Goal: Task Accomplishment & Management: Use online tool/utility

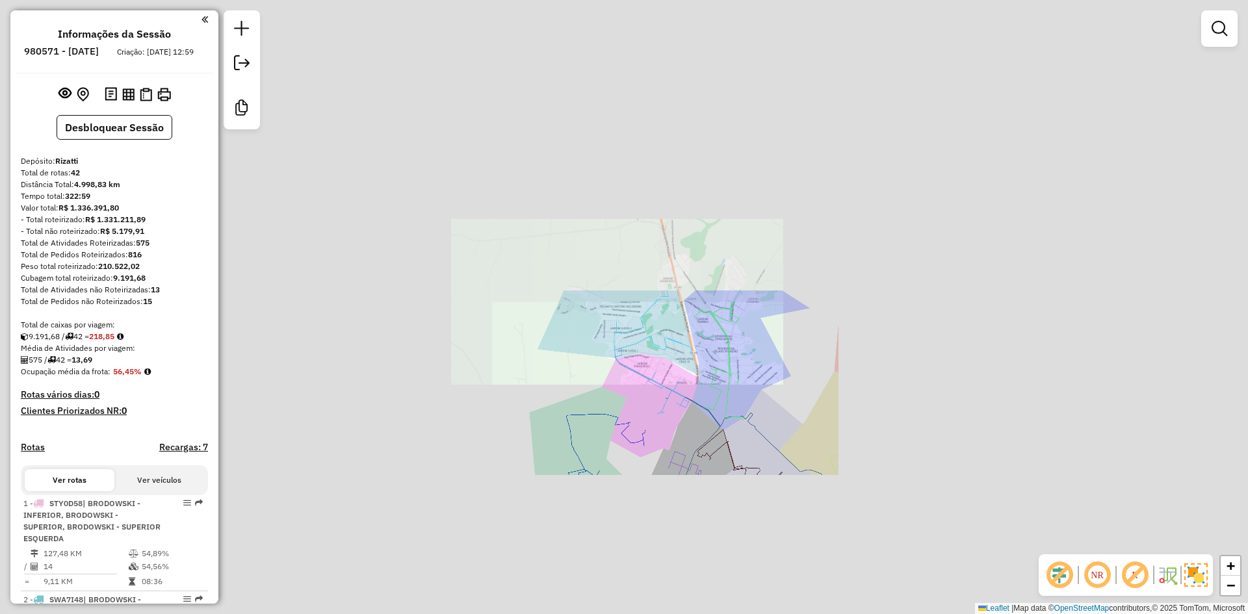
scroll to position [3233, 0]
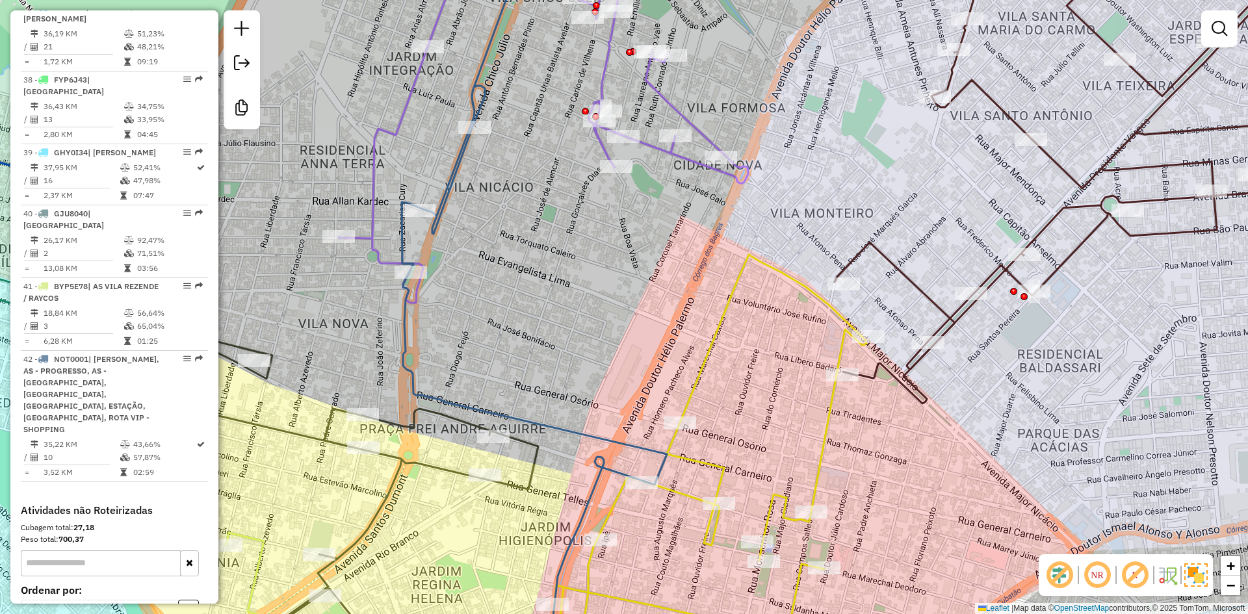
drag, startPoint x: 726, startPoint y: 429, endPoint x: 565, endPoint y: 203, distance: 277.7
click at [563, 200] on div "Janela de atendimento Grade de atendimento Capacidade Transportadoras Veículos …" at bounding box center [624, 307] width 1248 height 614
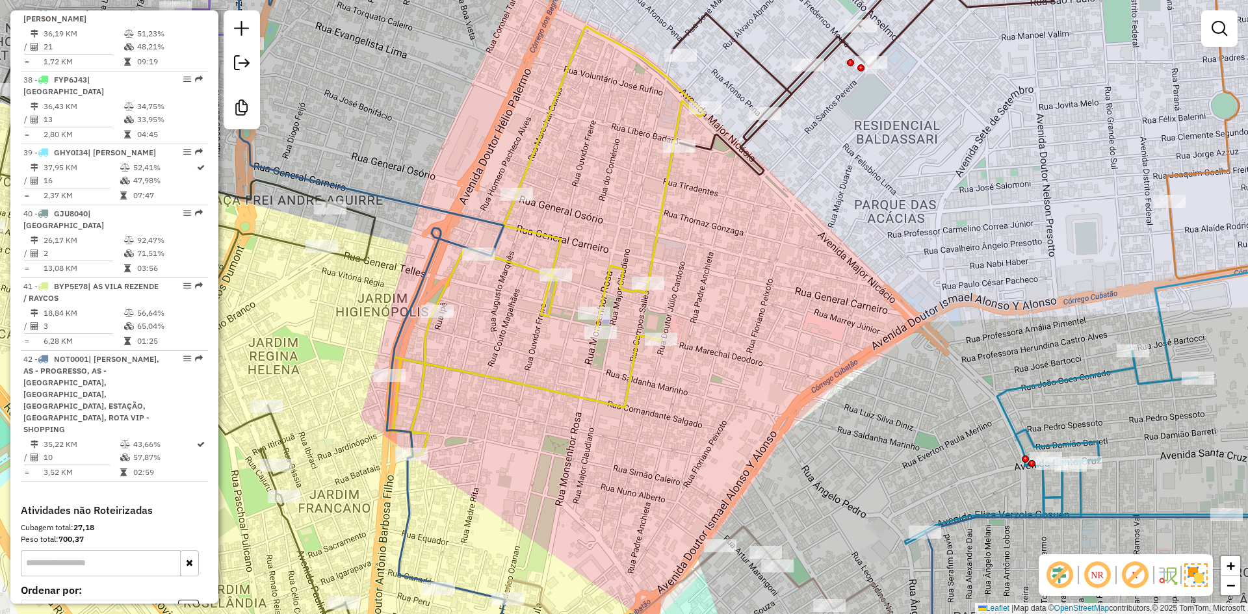
click at [661, 237] on icon at bounding box center [545, 241] width 316 height 431
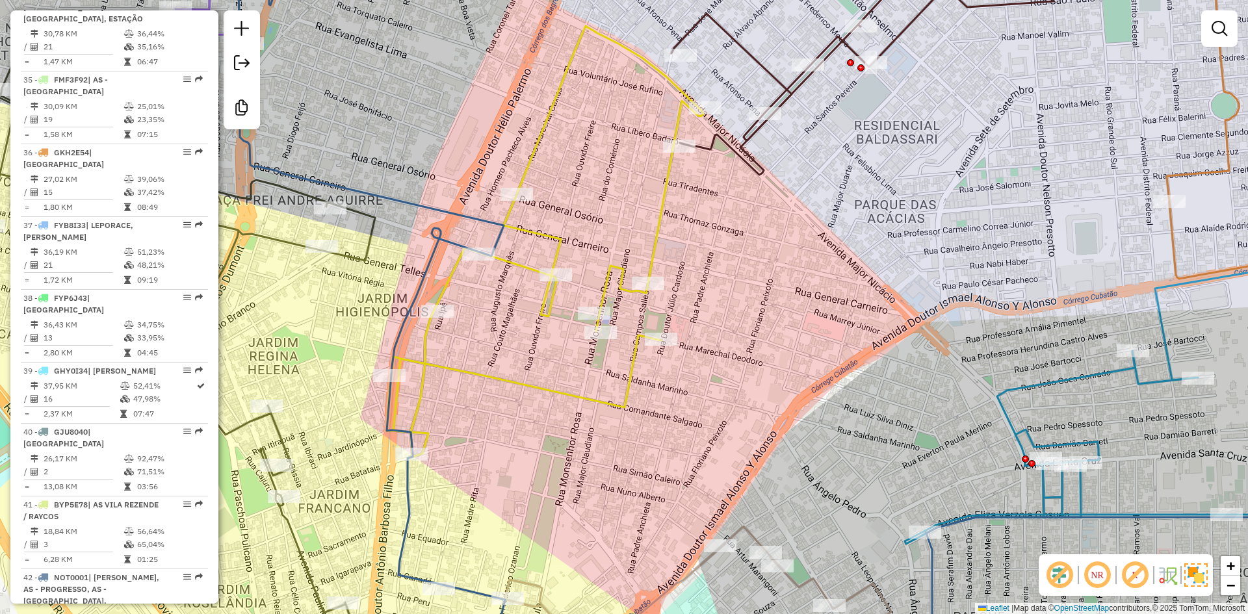
select select "**********"
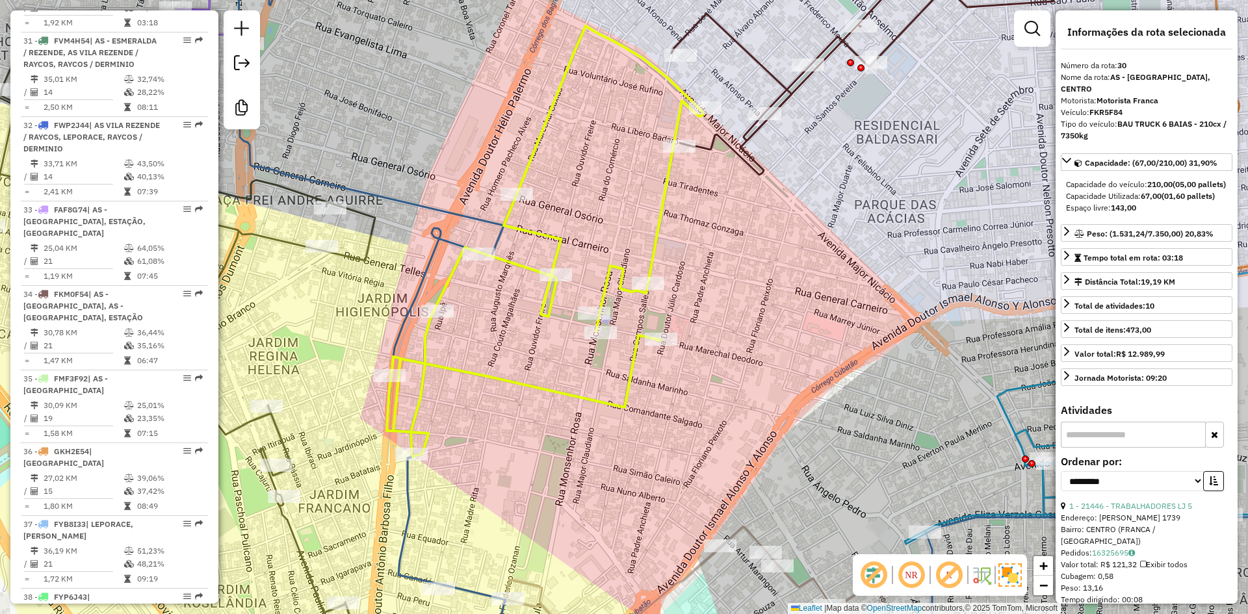
scroll to position [2689, 0]
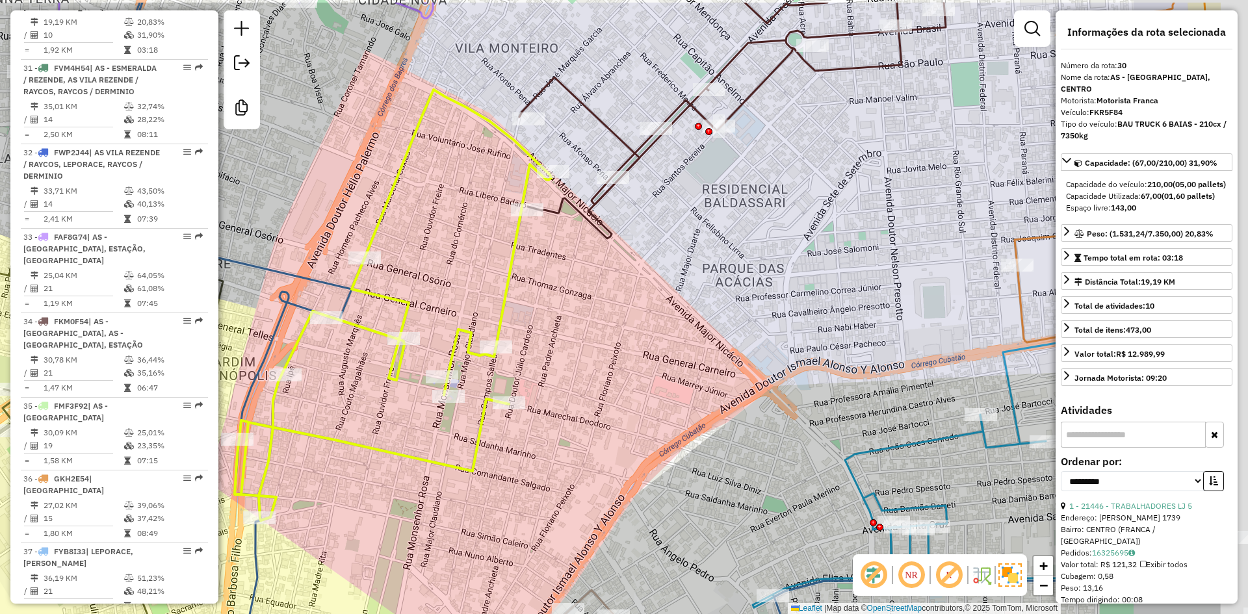
drag, startPoint x: 686, startPoint y: 280, endPoint x: 562, endPoint y: 316, distance: 128.7
click at [562, 316] on div "Janela de atendimento Grade de atendimento Capacidade Transportadoras Veículos …" at bounding box center [624, 307] width 1248 height 614
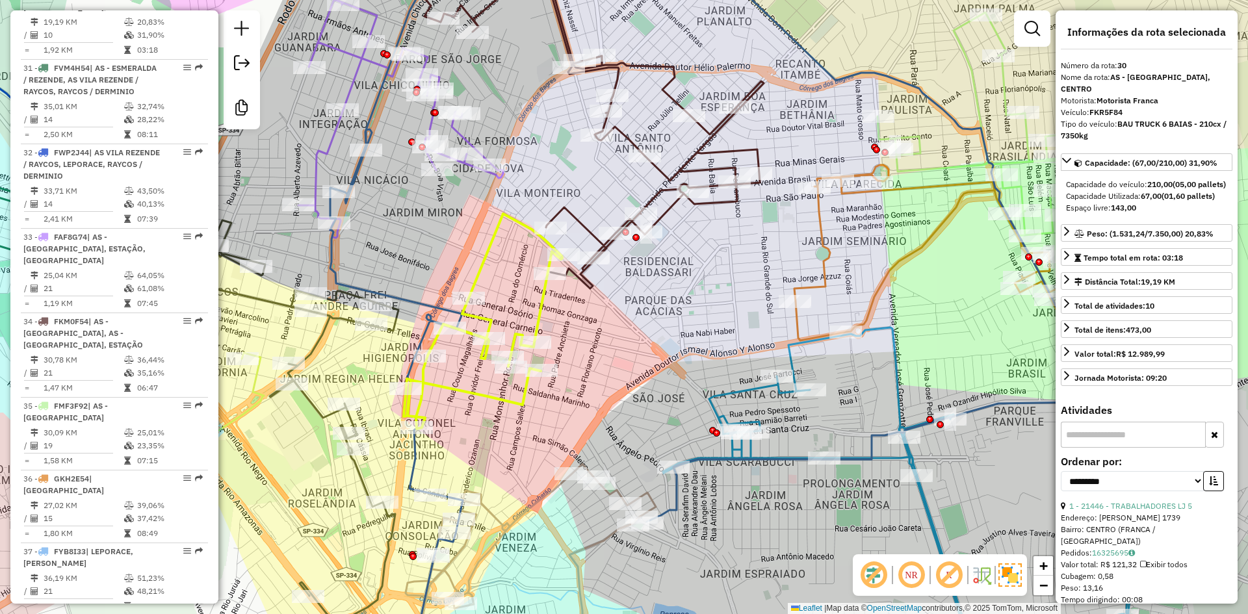
click at [587, 342] on div "Janela de atendimento Grade de atendimento Capacidade Transportadoras Veículos …" at bounding box center [624, 307] width 1248 height 614
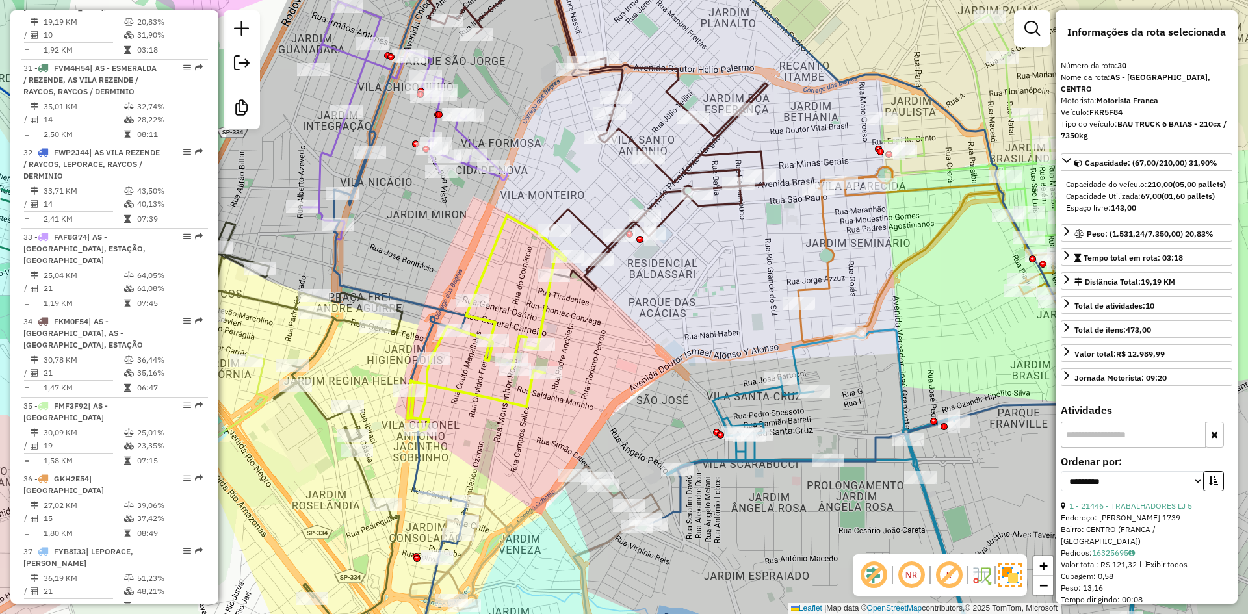
drag, startPoint x: 452, startPoint y: 252, endPoint x: 460, endPoint y: 252, distance: 7.8
click at [458, 252] on div "Janela de atendimento Grade de atendimento Capacidade Transportadoras Veículos …" at bounding box center [624, 307] width 1248 height 614
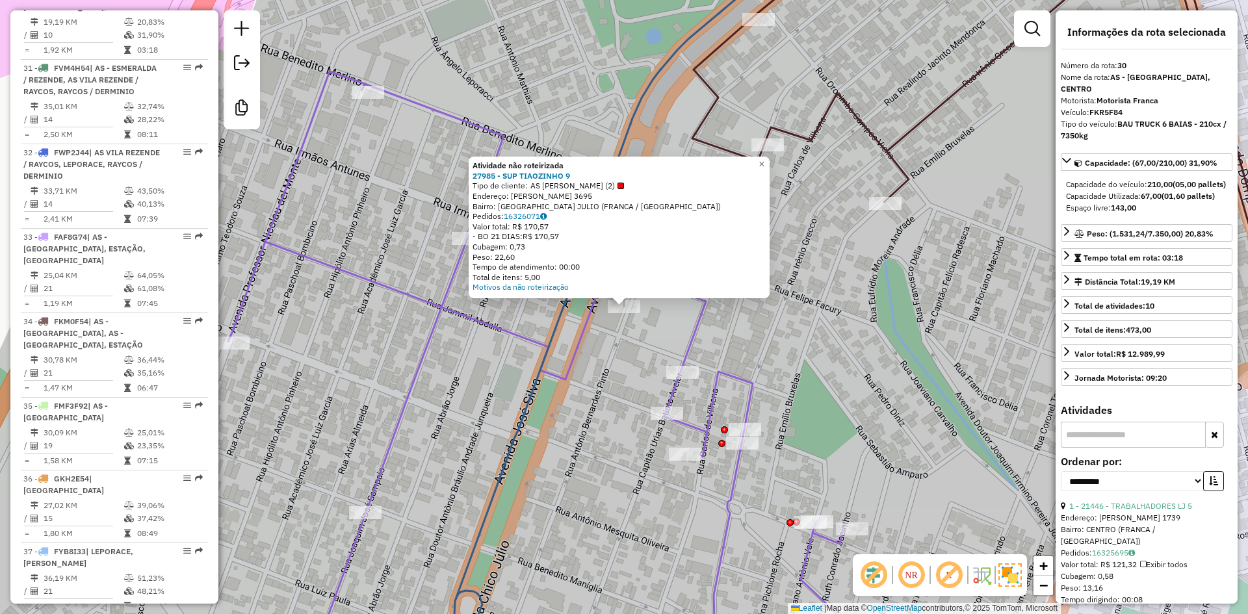
click at [617, 405] on div "Atividade não roteirizada 27985 - SUP TIAOZINHO 9 Tipo de cliente: AS TIAOZINHO…" at bounding box center [624, 307] width 1248 height 614
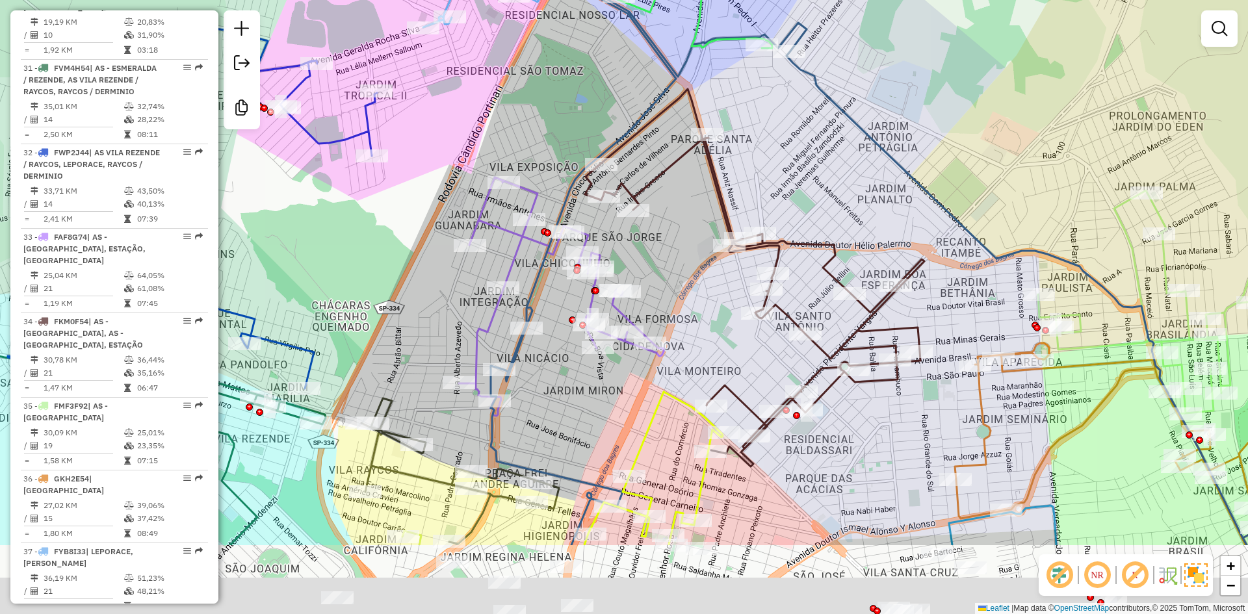
drag, startPoint x: 617, startPoint y: 431, endPoint x: 572, endPoint y: 300, distance: 138.1
click at [572, 316] on div at bounding box center [572, 319] width 7 height 7
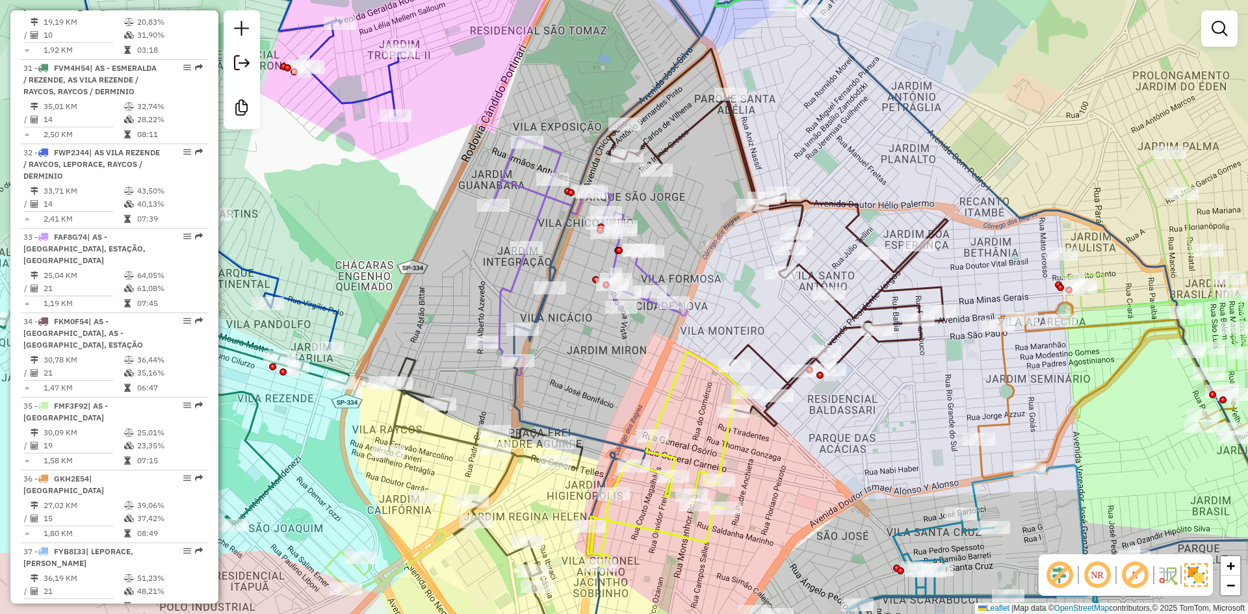
drag, startPoint x: 585, startPoint y: 377, endPoint x: 595, endPoint y: 357, distance: 21.8
click at [595, 357] on div "Janela de atendimento Grade de atendimento Capacidade Transportadoras Veículos …" at bounding box center [624, 307] width 1248 height 614
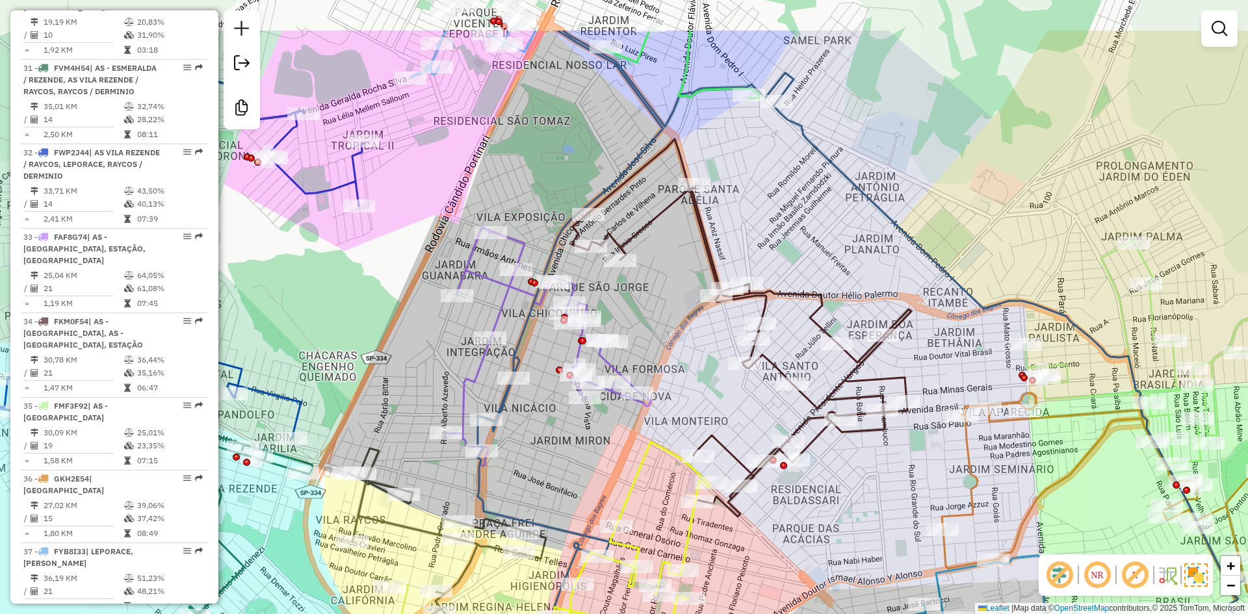
drag, startPoint x: 548, startPoint y: 342, endPoint x: 536, endPoint y: 357, distance: 18.9
click at [540, 362] on div "Janela de atendimento Grade de atendimento Capacidade Transportadoras Veículos …" at bounding box center [624, 307] width 1248 height 614
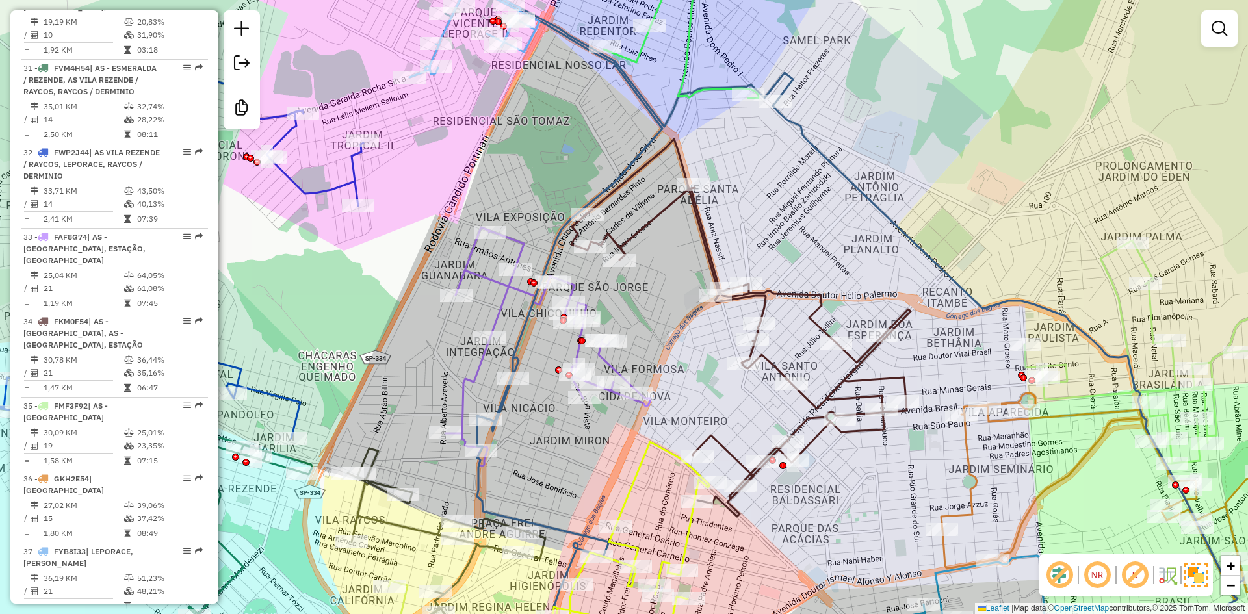
click at [522, 341] on icon at bounding box center [844, 323] width 798 height 706
select select "**********"
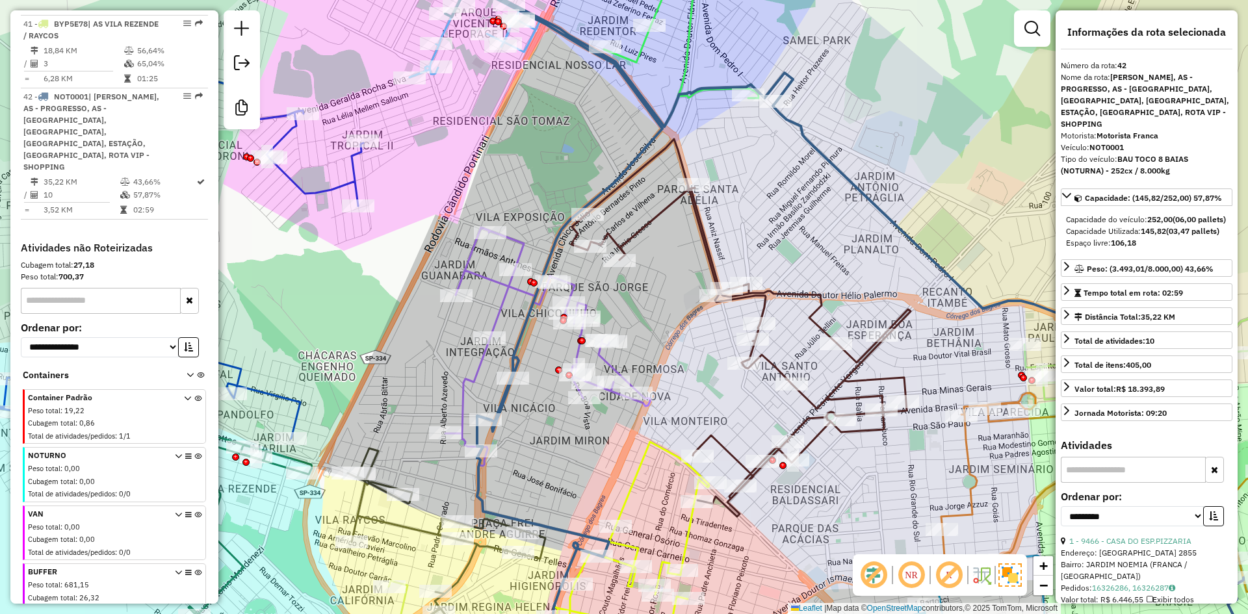
scroll to position [3501, 0]
click at [527, 155] on div "Janela de atendimento Grade de atendimento Capacidade Transportadoras Veículos …" at bounding box center [624, 307] width 1248 height 614
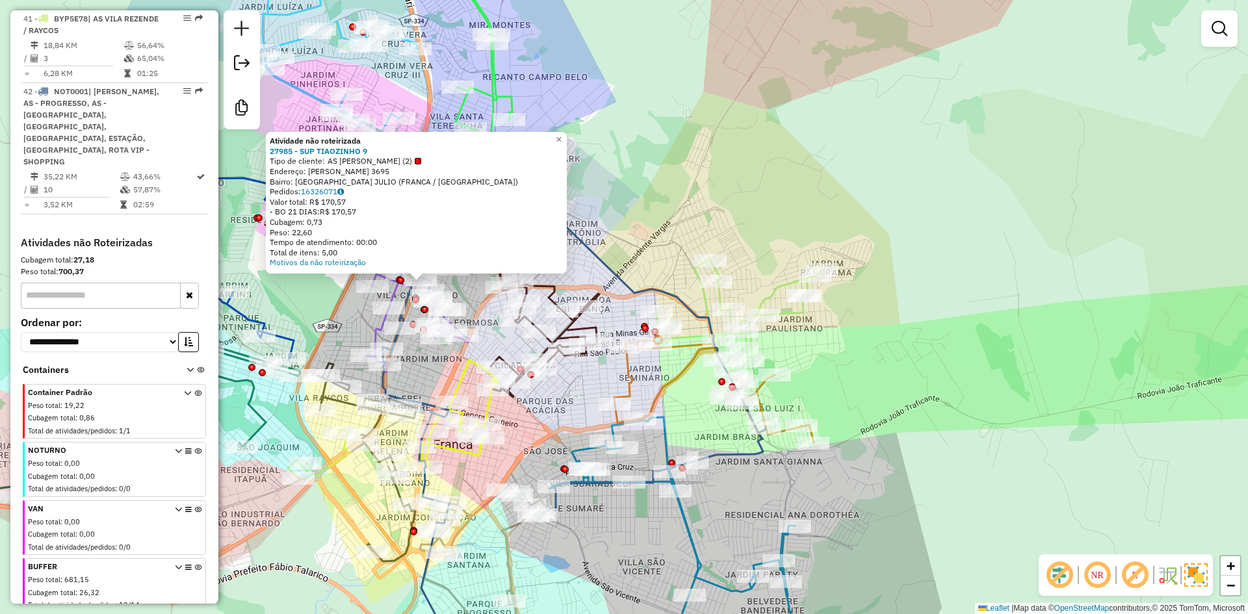
click at [423, 361] on div "Rota 33 - Placa FAF8G74 27229 - FERNANDO HENRIQUE Rota 33 - Placa FAF8G74 25569…" at bounding box center [624, 307] width 1248 height 614
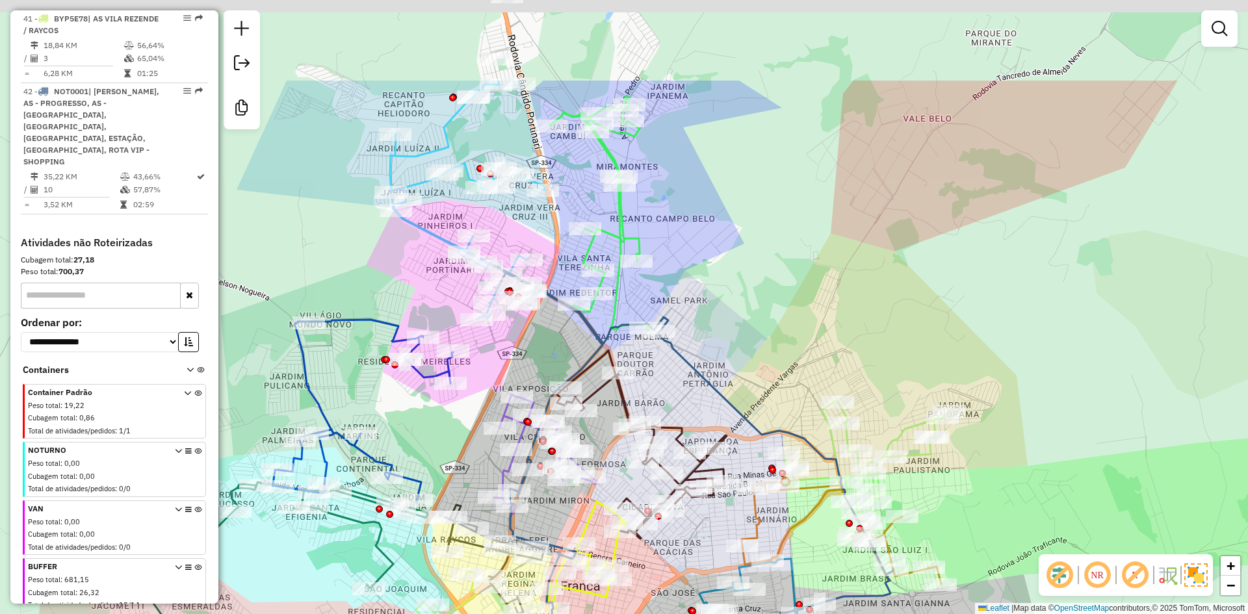
drag, startPoint x: 451, startPoint y: 409, endPoint x: 553, endPoint y: 504, distance: 139.3
click at [551, 509] on div "Janela de atendimento Grade de atendimento Capacidade Transportadoras Veículos …" at bounding box center [624, 307] width 1248 height 614
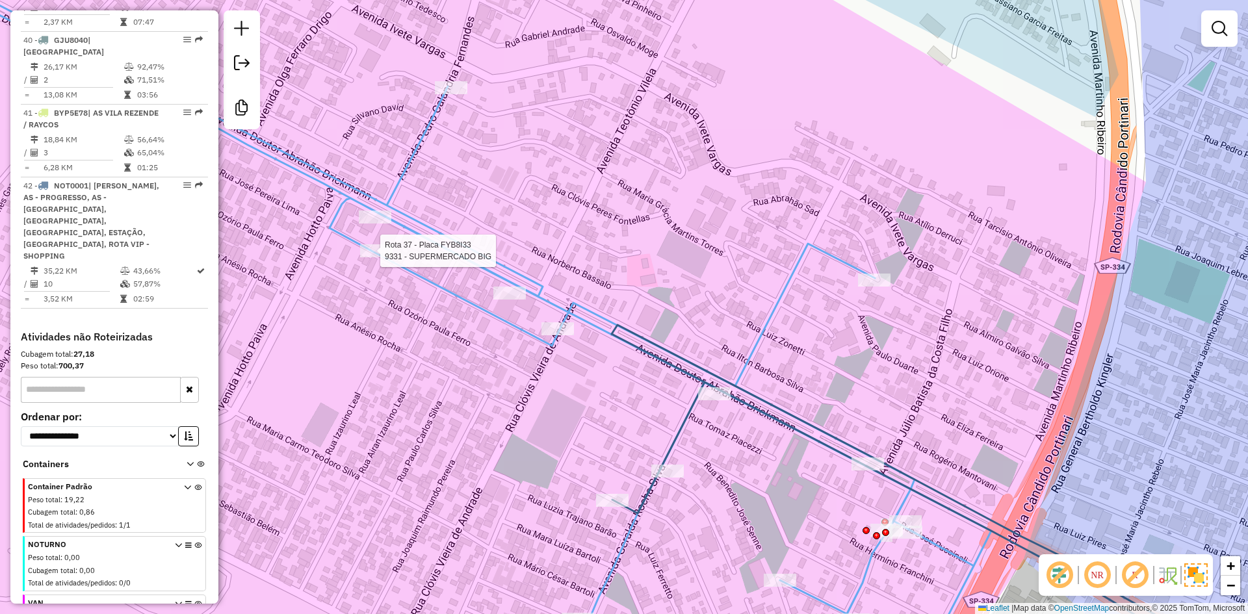
select select "**********"
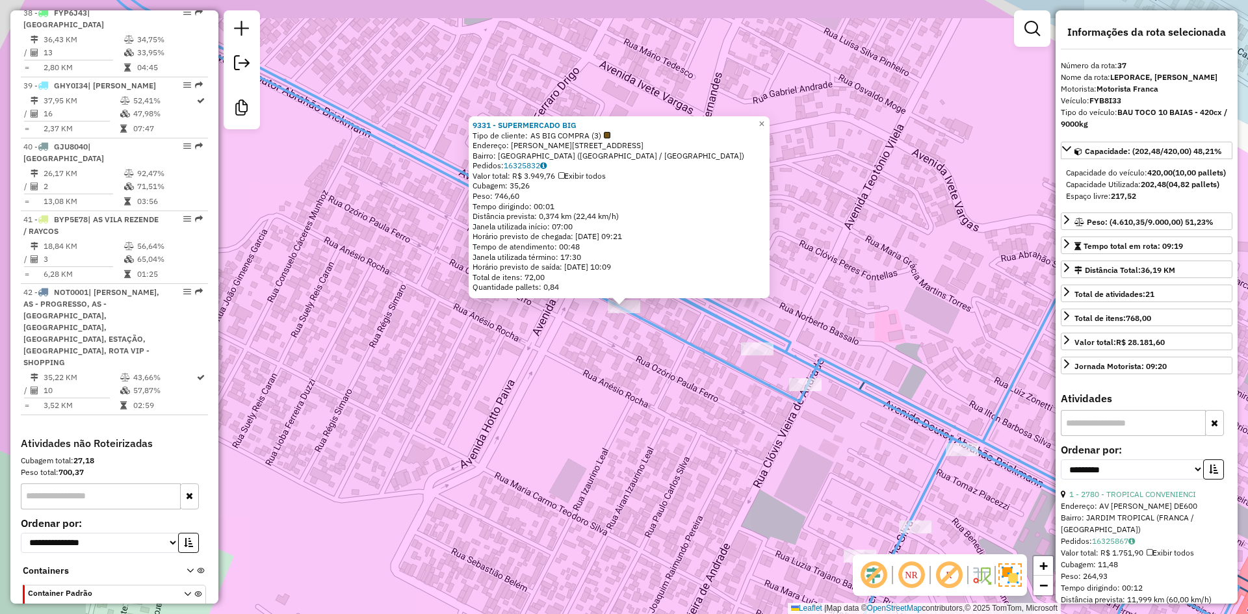
scroll to position [3233, 0]
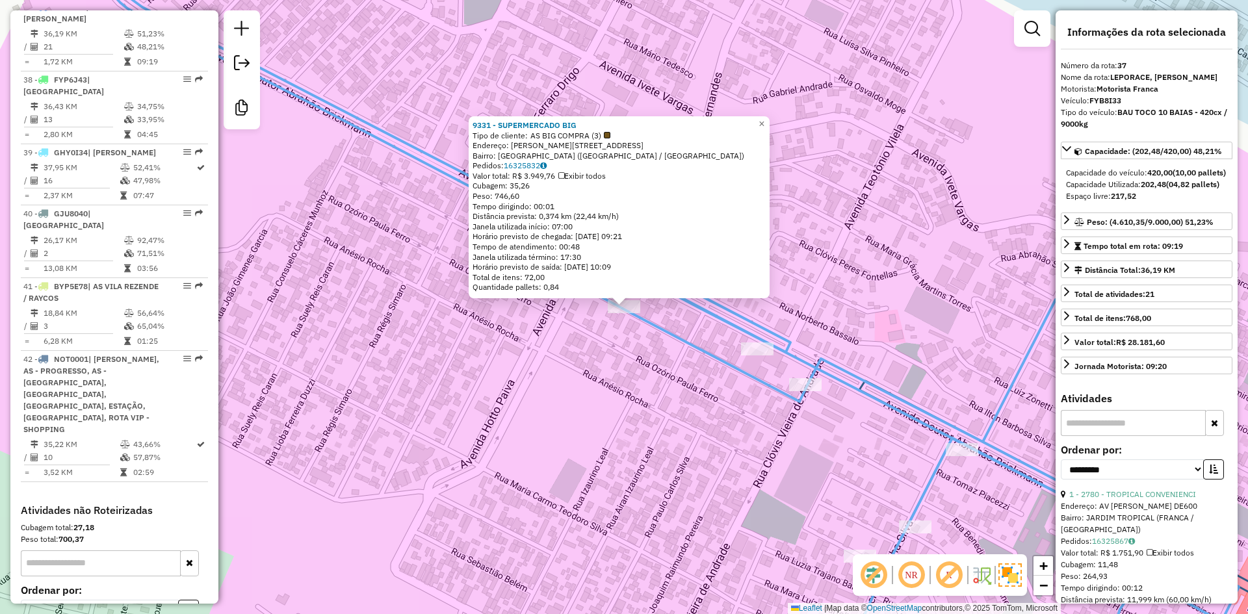
click at [613, 347] on div "9331 - SUPERMERCADO BIG Tipo de cliente: AS BIG COMPRA (3) Endereço: R JOSE PER…" at bounding box center [624, 307] width 1248 height 614
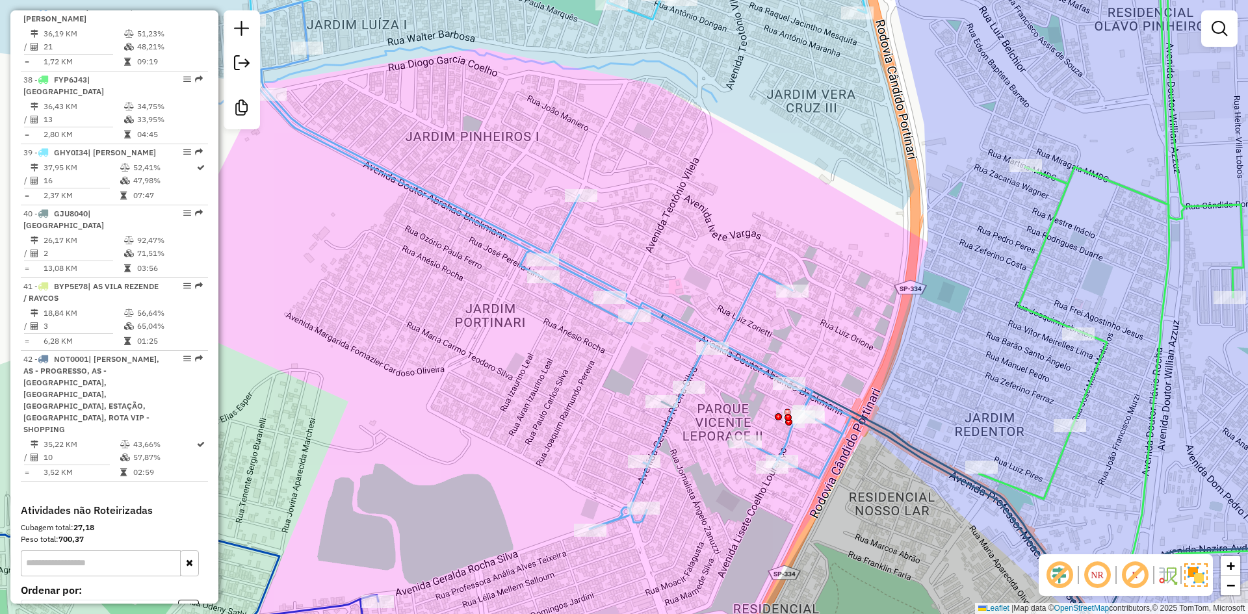
drag, startPoint x: 673, startPoint y: 381, endPoint x: 467, endPoint y: 293, distance: 224.1
click at [412, 268] on div "Janela de atendimento Grade de atendimento Capacidade Transportadoras Veículos …" at bounding box center [624, 307] width 1248 height 614
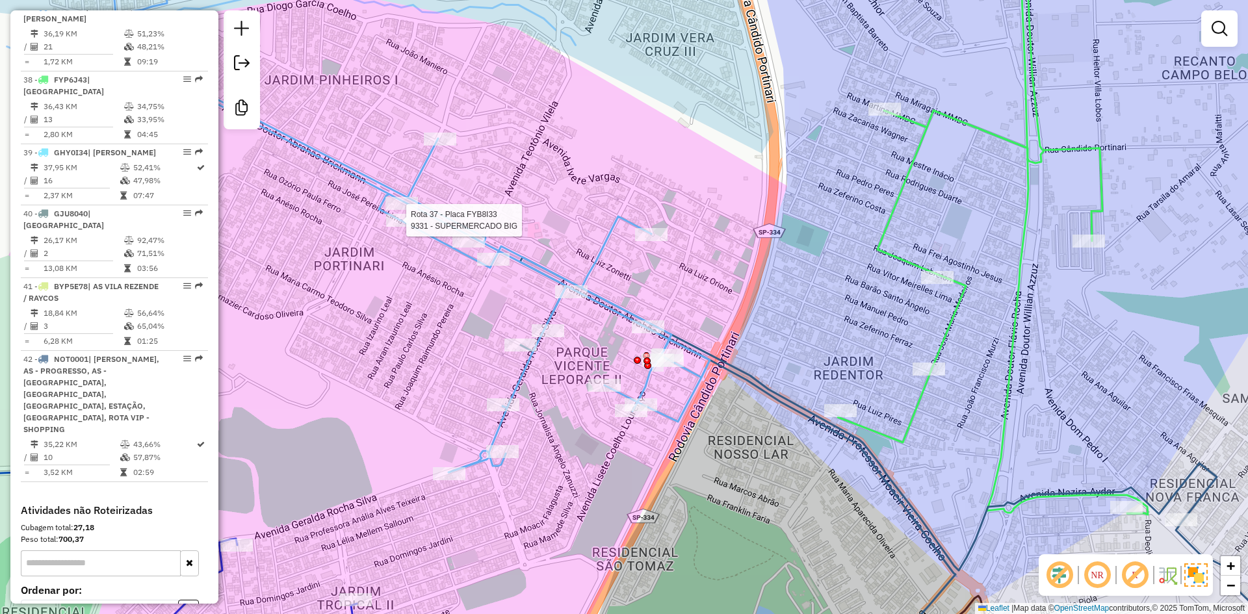
select select "**********"
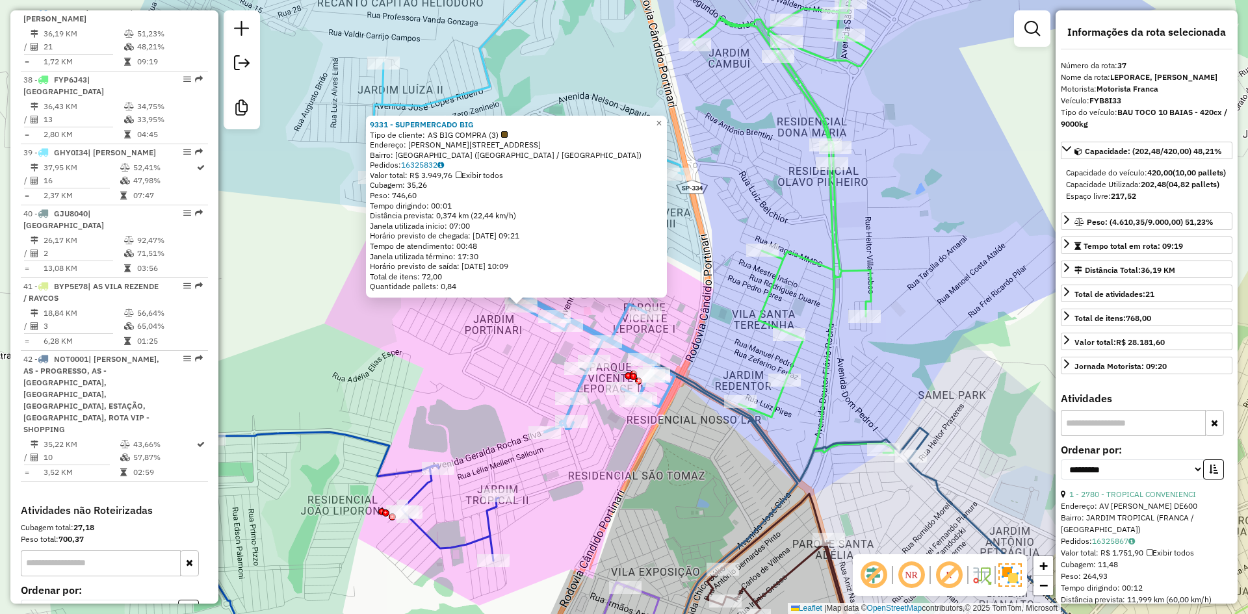
click at [418, 305] on div "9331 - SUPERMERCADO BIG Tipo de cliente: AS BIG COMPRA (3) Endereço: R JOSE PER…" at bounding box center [624, 307] width 1248 height 614
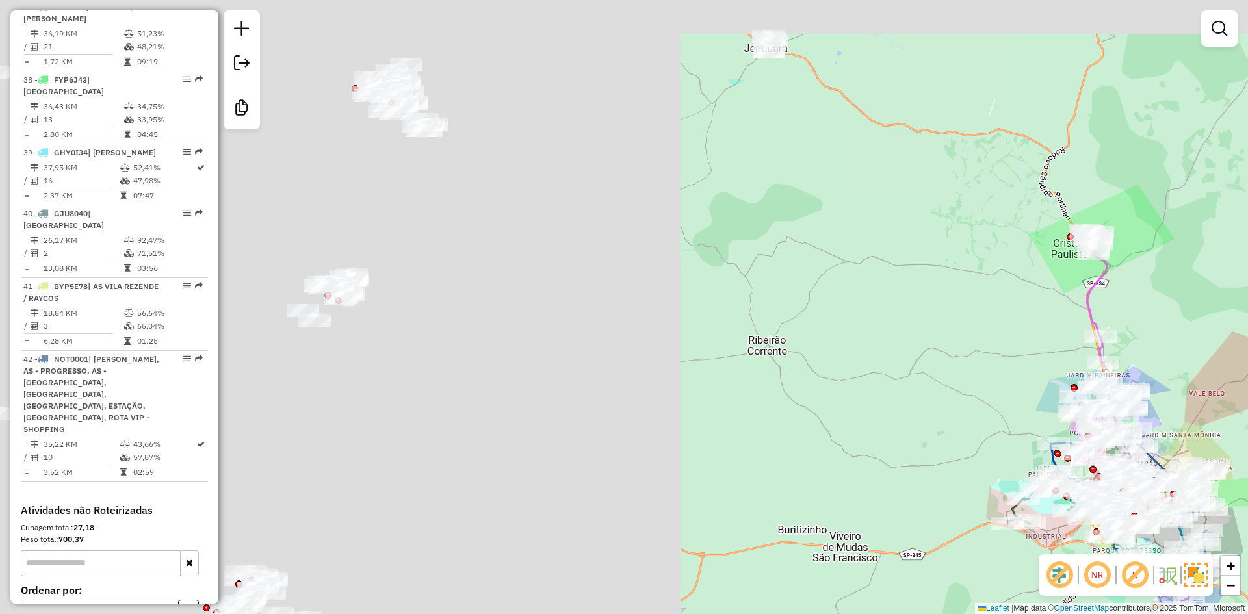
drag, startPoint x: 321, startPoint y: 244, endPoint x: 1029, endPoint y: 389, distance: 723.0
click at [1077, 398] on div "Janela de atendimento Grade de atendimento Capacidade Transportadoras Veículos …" at bounding box center [624, 307] width 1248 height 614
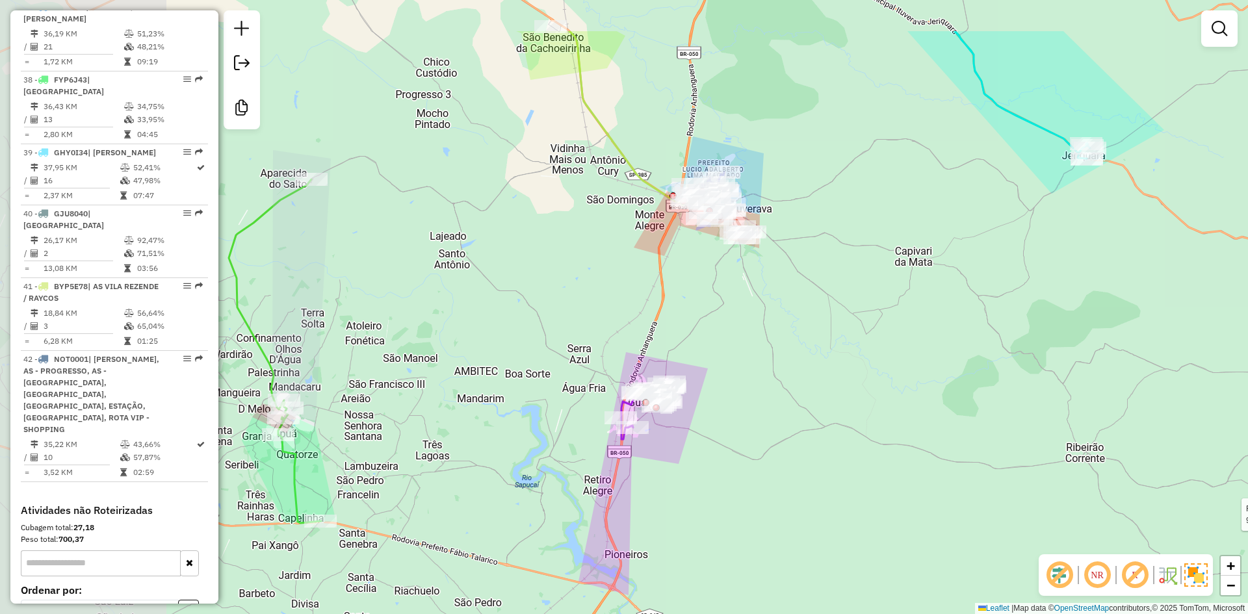
drag, startPoint x: 810, startPoint y: 368, endPoint x: 867, endPoint y: 393, distance: 62.9
click at [871, 395] on div "Rota 39 - Placa GHY0I34 27067 - DEPOSITO J.A LOJA 1 Rota 38 - Placa FYP6J43 998…" at bounding box center [624, 307] width 1248 height 614
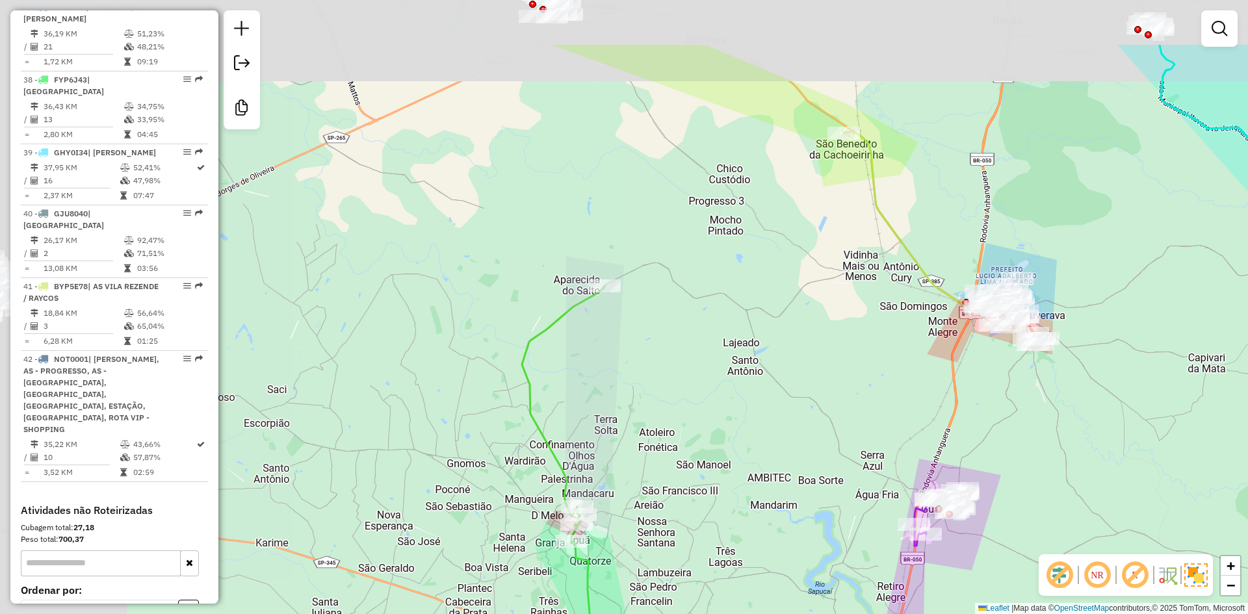
drag, startPoint x: 508, startPoint y: 220, endPoint x: 802, endPoint y: 326, distance: 312.8
click at [802, 326] on div "Rota 39 - Placa GHY0I34 27067 - DEPOSITO J.A LOJA 1 Rota 38 - Placa FYP6J43 998…" at bounding box center [624, 307] width 1248 height 614
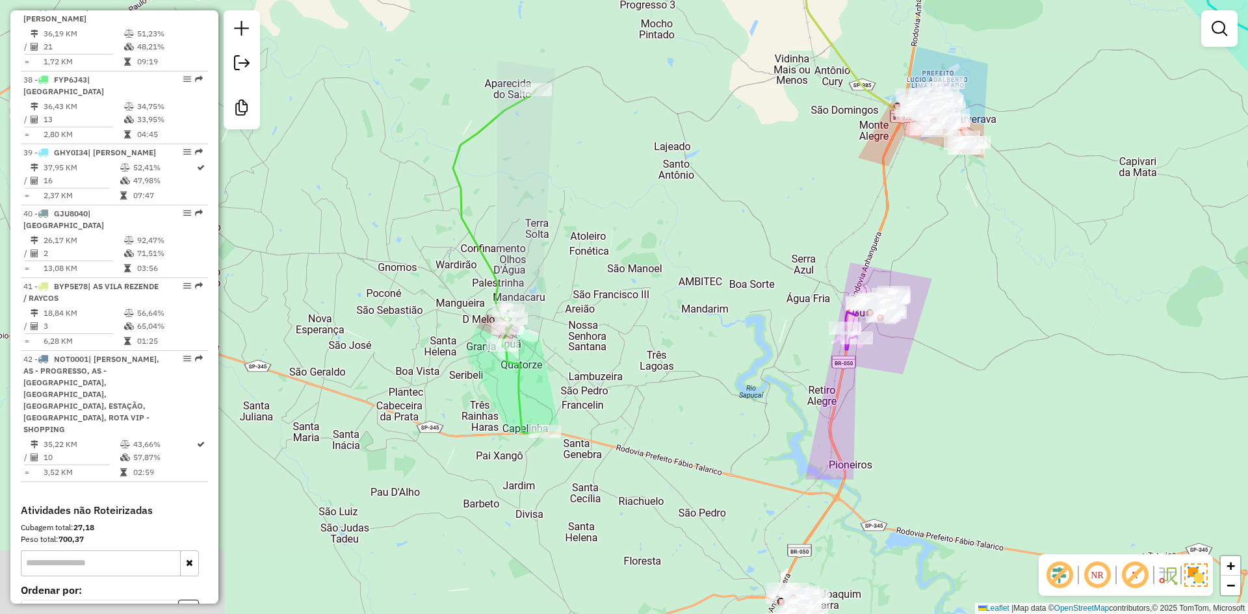
drag, startPoint x: 590, startPoint y: 415, endPoint x: 526, endPoint y: 235, distance: 191.1
click at [526, 235] on div "Rota 39 - Placa GHY0I34 27067 - DEPOSITO J.A LOJA 1 Rota 38 - Placa FYP6J43 998…" at bounding box center [624, 307] width 1248 height 614
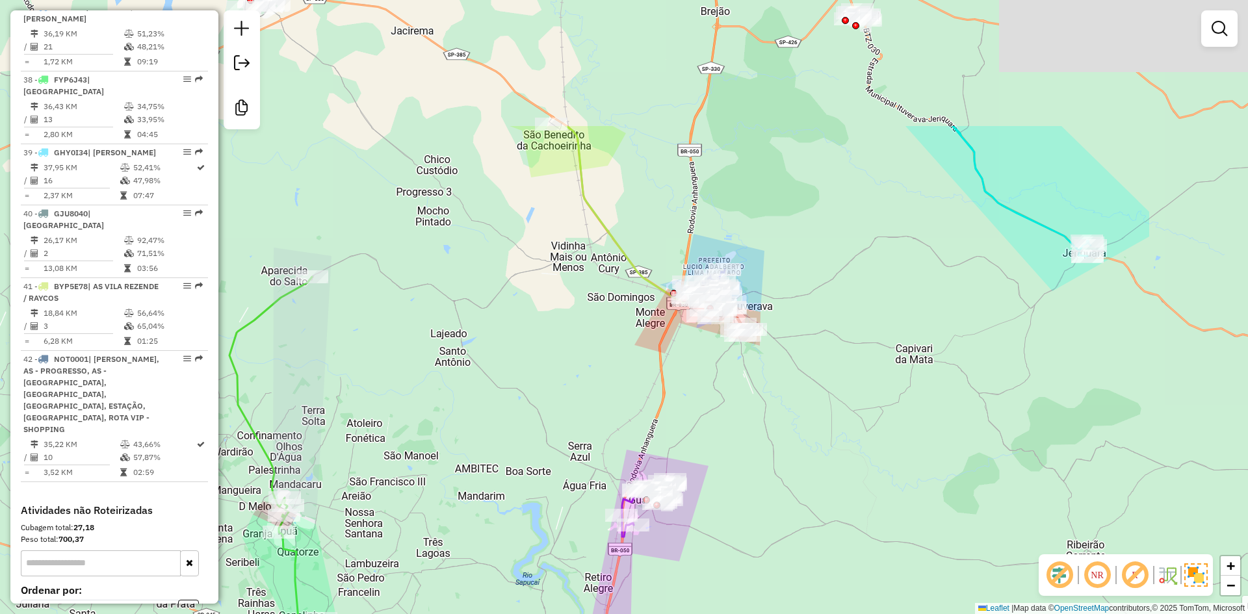
drag, startPoint x: 682, startPoint y: 272, endPoint x: 449, endPoint y: 462, distance: 300.7
click at [451, 462] on div "Rota 39 - Placa GHY0I34 27067 - DEPOSITO J.A LOJA 1 Rota 38 - Placa FYP6J43 998…" at bounding box center [624, 307] width 1248 height 614
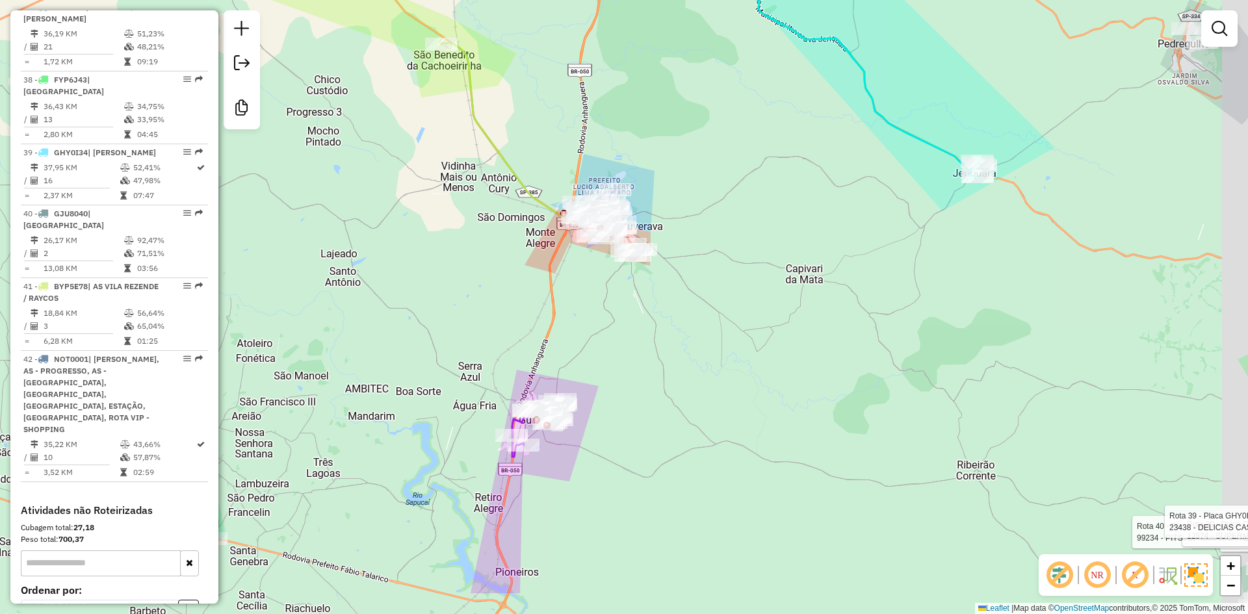
drag, startPoint x: 563, startPoint y: 366, endPoint x: 428, endPoint y: 261, distance: 171.7
click at [426, 264] on div "Rota 39 - Placa GHY0I34 27067 - DEPOSITO J.A LOJA 1 Rota 38 - Placa FYP6J43 998…" at bounding box center [624, 307] width 1248 height 614
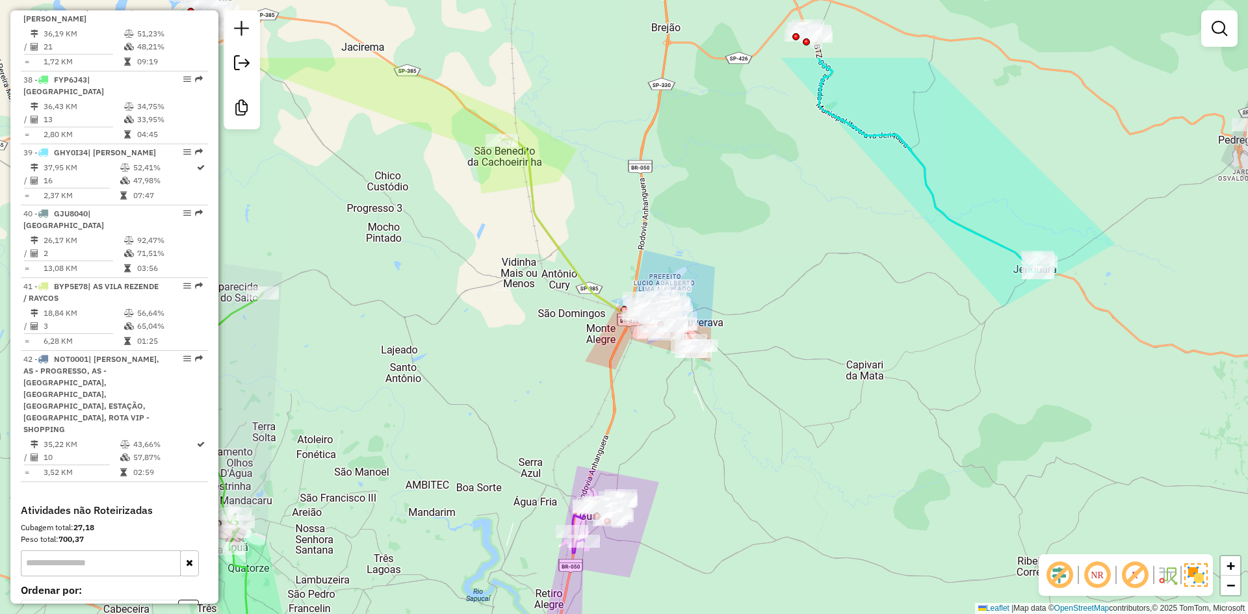
drag, startPoint x: 459, startPoint y: 277, endPoint x: 545, endPoint y: 391, distance: 143.3
click at [545, 391] on div "Rota 39 - Placa GHY0I34 27067 - DEPOSITO J.A LOJA 1 Rota 38 - Placa FYP6J43 998…" at bounding box center [624, 307] width 1248 height 614
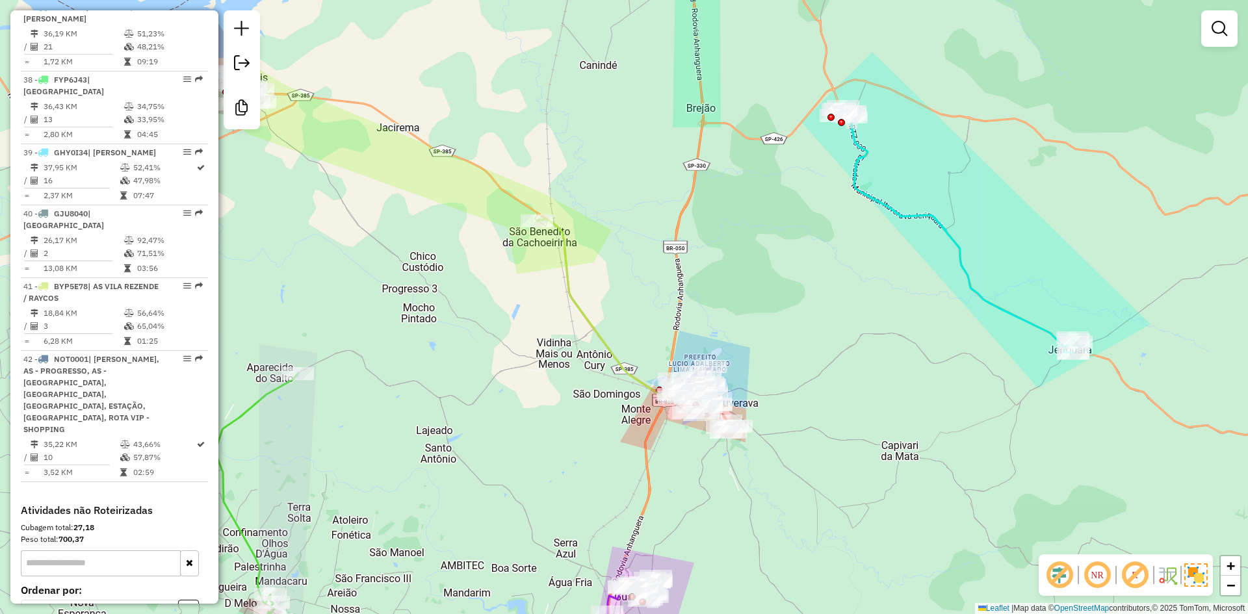
drag, startPoint x: 545, startPoint y: 391, endPoint x: 411, endPoint y: 327, distance: 148.5
click at [392, 289] on div "Rota 39 - Placa GHY0I34 27067 - DEPOSITO J.A LOJA 1 Rota 38 - Placa FYP6J43 998…" at bounding box center [624, 307] width 1248 height 614
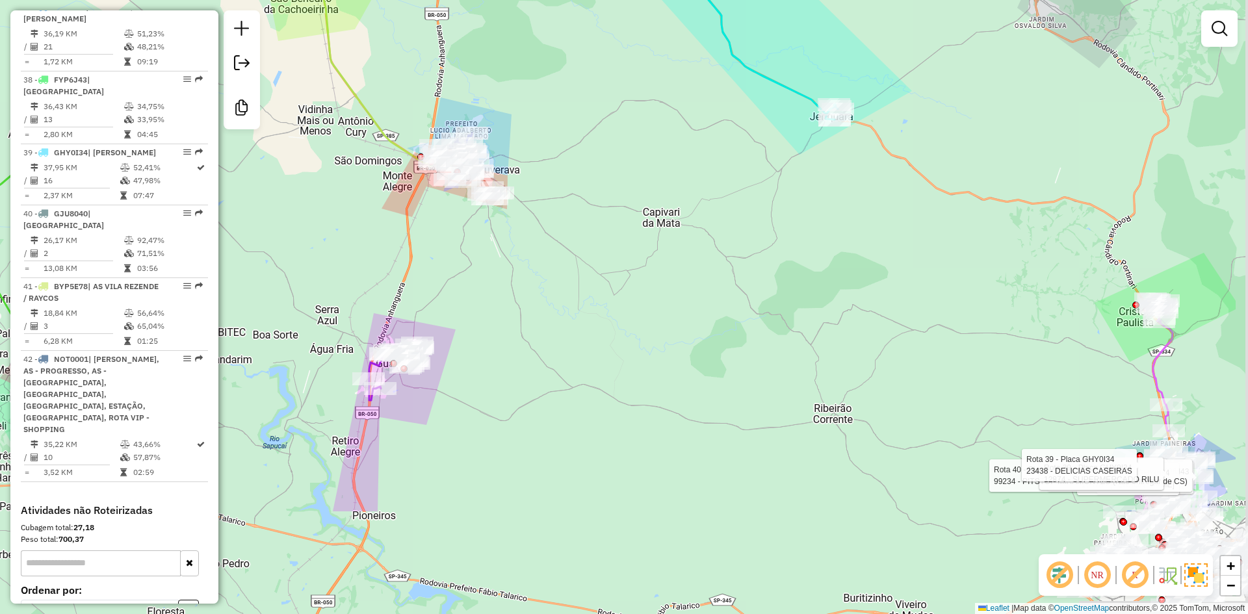
drag, startPoint x: 474, startPoint y: 433, endPoint x: 325, endPoint y: 254, distance: 233.0
click at [325, 254] on div "Rota 39 - Placa GHY0I34 27067 - DEPOSITO J.A LOJA 1 Rota 38 - Placa FYP6J43 998…" at bounding box center [624, 307] width 1248 height 614
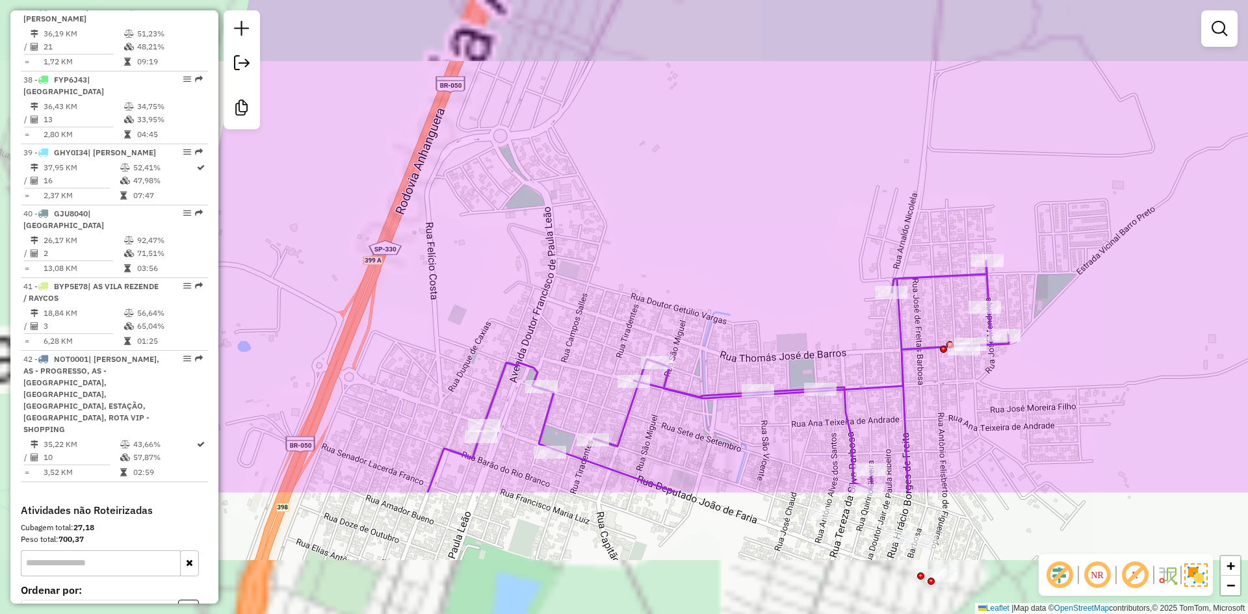
drag, startPoint x: 537, startPoint y: 192, endPoint x: 589, endPoint y: 155, distance: 63.5
click at [577, 135] on div "Rota 39 - Placa GHY0I34 27067 - DEPOSITO J.A LOJA 1 Rota 38 - Placa FYP6J43 998…" at bounding box center [624, 307] width 1248 height 614
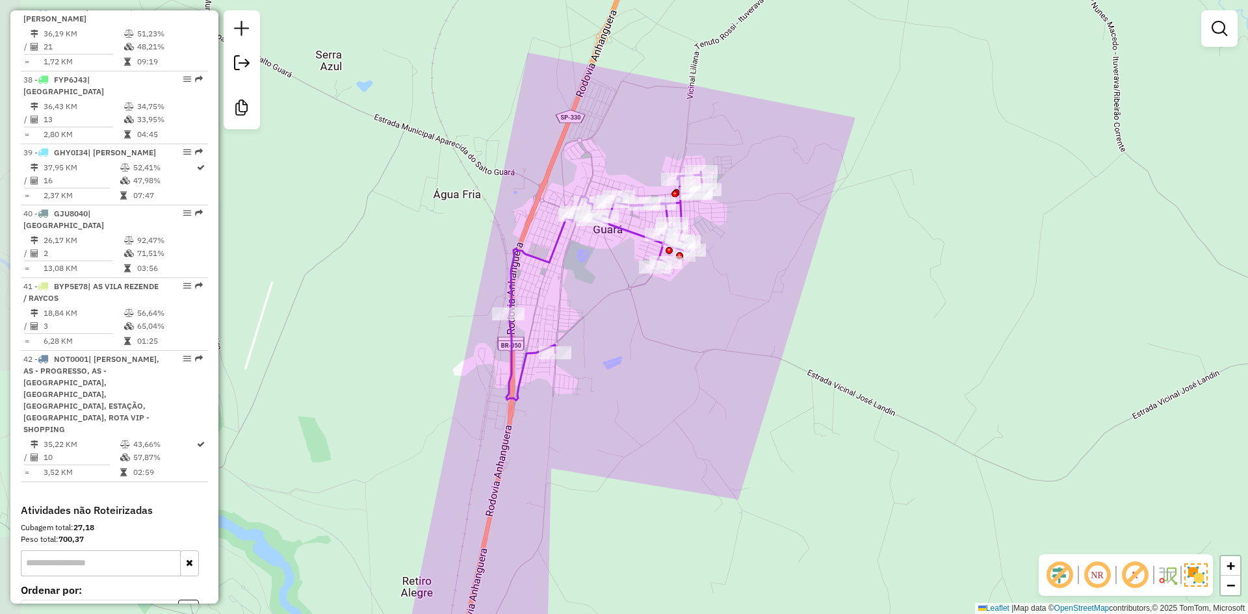
click at [630, 224] on icon at bounding box center [606, 286] width 200 height 229
select select "**********"
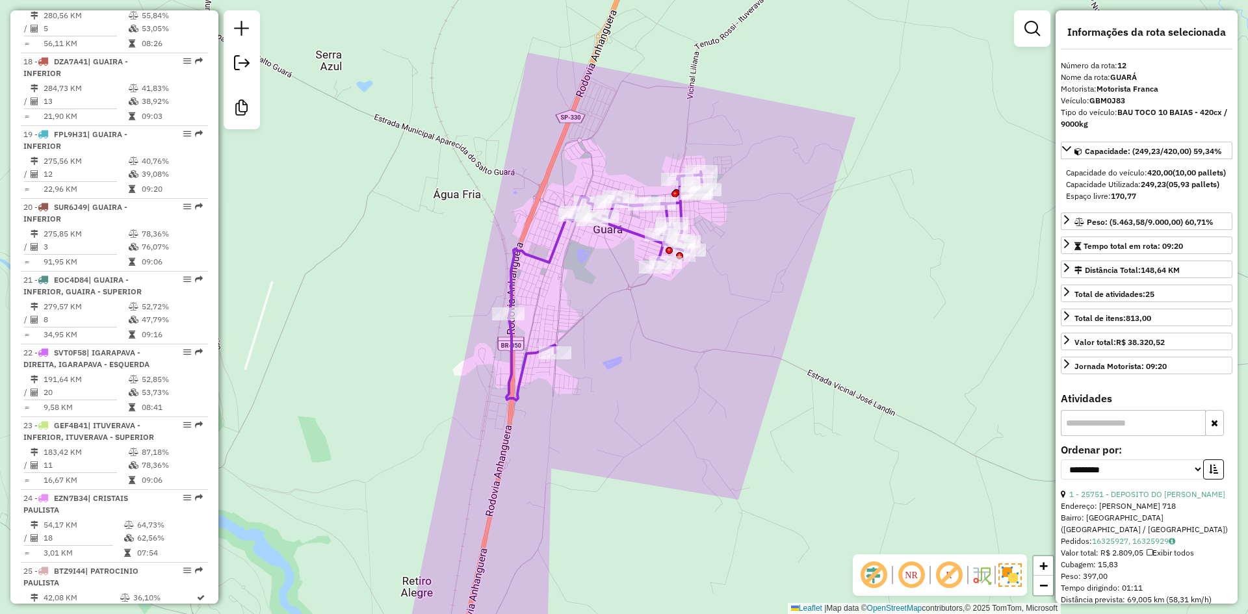
scroll to position [1379, 0]
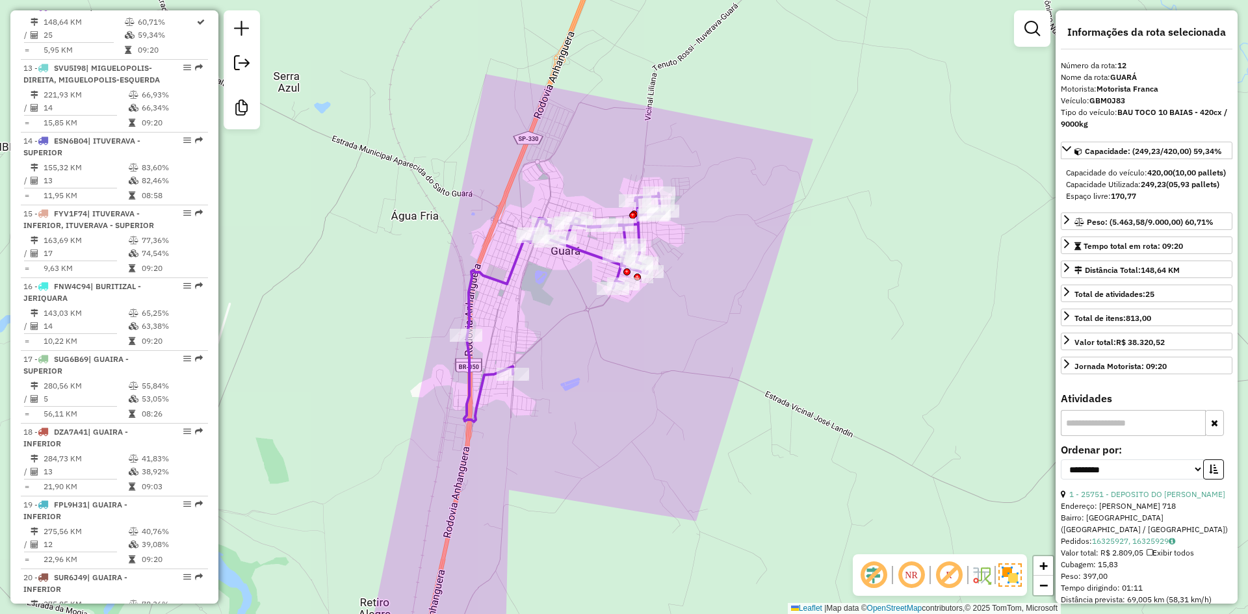
drag, startPoint x: 550, startPoint y: 309, endPoint x: 493, endPoint y: 331, distance: 61.3
click at [493, 331] on div "Janela de atendimento Grade de atendimento Capacidade Transportadoras Veículos …" at bounding box center [624, 307] width 1248 height 614
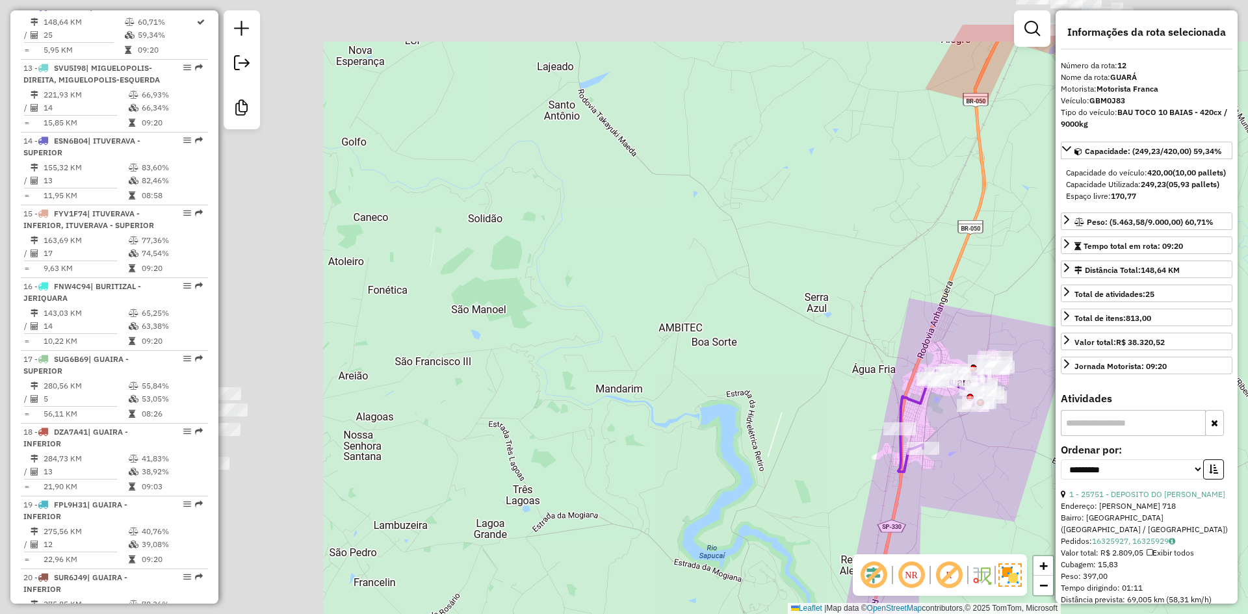
drag, startPoint x: 769, startPoint y: 498, endPoint x: 918, endPoint y: 520, distance: 151.2
click at [918, 520] on div "Janela de atendimento Grade de atendimento Capacidade Transportadoras Veículos …" at bounding box center [624, 307] width 1248 height 614
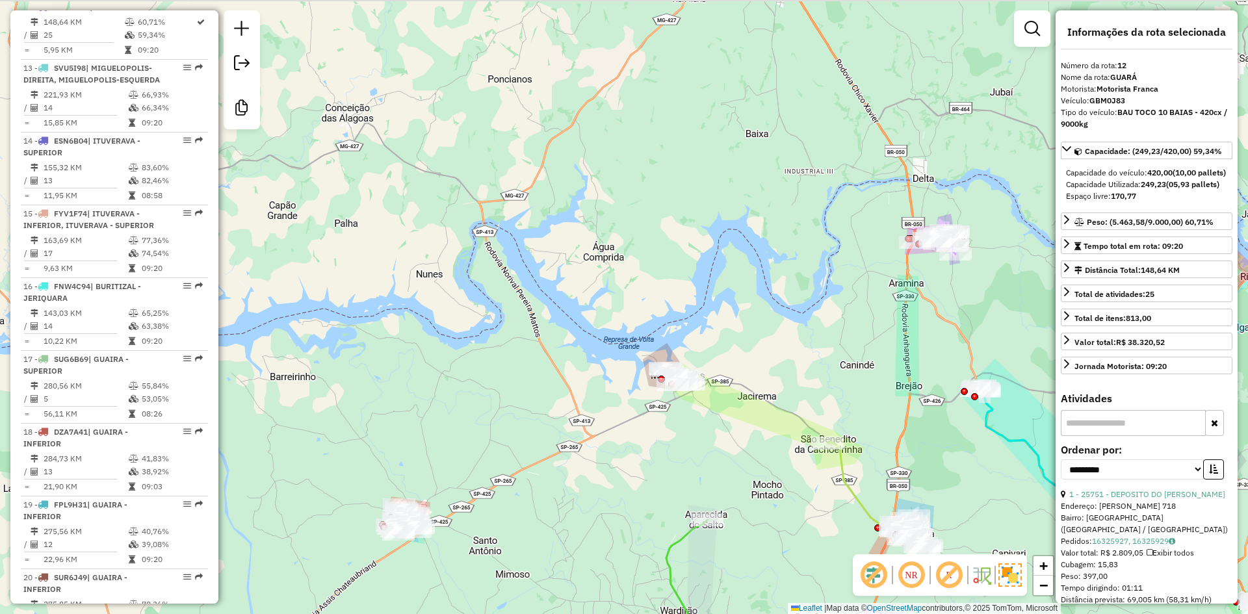
drag, startPoint x: 504, startPoint y: 404, endPoint x: 488, endPoint y: 422, distance: 24.9
click at [387, 563] on div "Janela de atendimento Grade de atendimento Capacidade Transportadoras Veículos …" at bounding box center [624, 307] width 1248 height 614
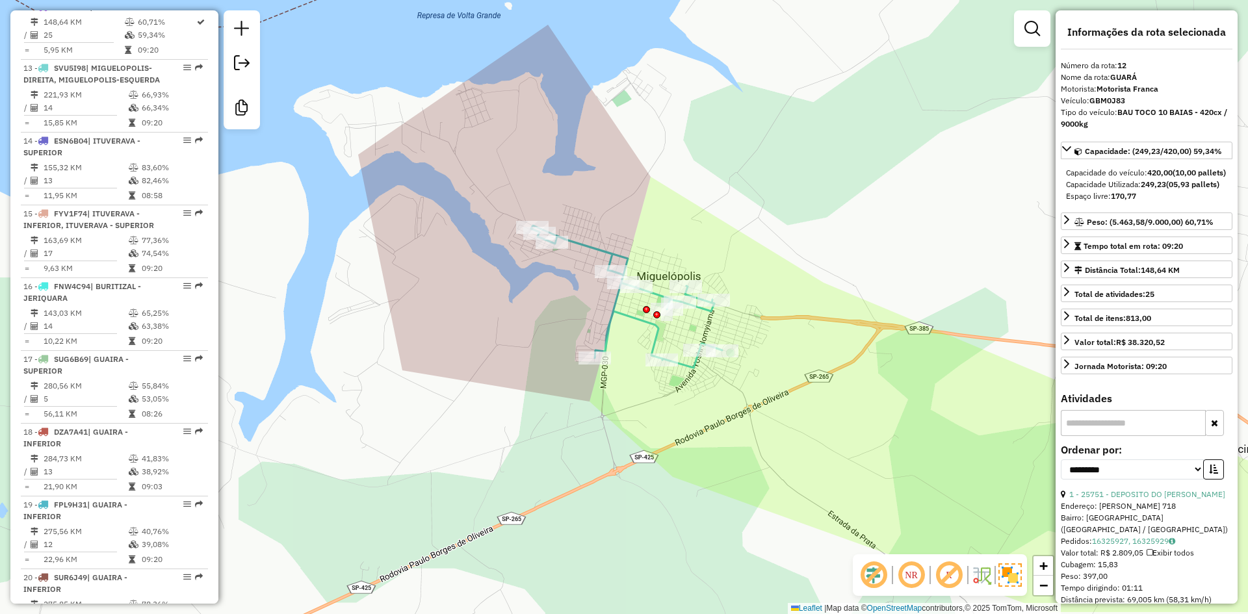
drag, startPoint x: 628, startPoint y: 334, endPoint x: 632, endPoint y: 312, distance: 22.6
click at [628, 333] on div "Janela de atendimento Grade de atendimento Capacidade Transportadoras Veículos …" at bounding box center [624, 307] width 1248 height 614
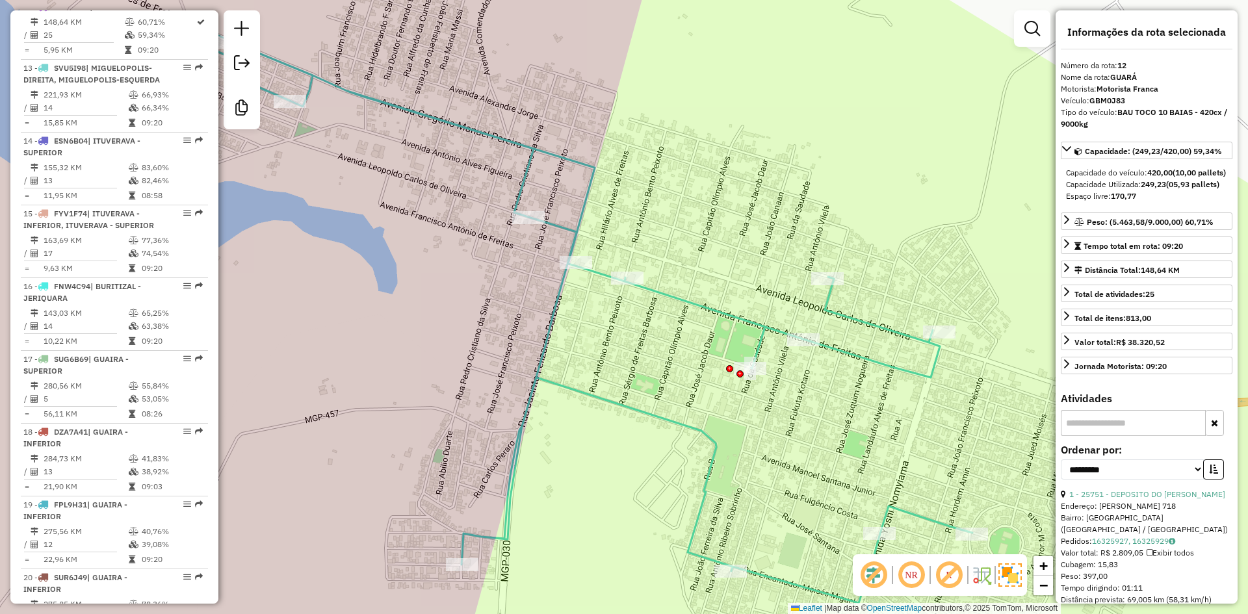
drag, startPoint x: 641, startPoint y: 321, endPoint x: 569, endPoint y: 268, distance: 89.7
click at [561, 267] on div "Rota 13 - Placa SVU5I98 3962 - SUP STABILE COLORADO Janela de atendimento Grade…" at bounding box center [624, 307] width 1248 height 614
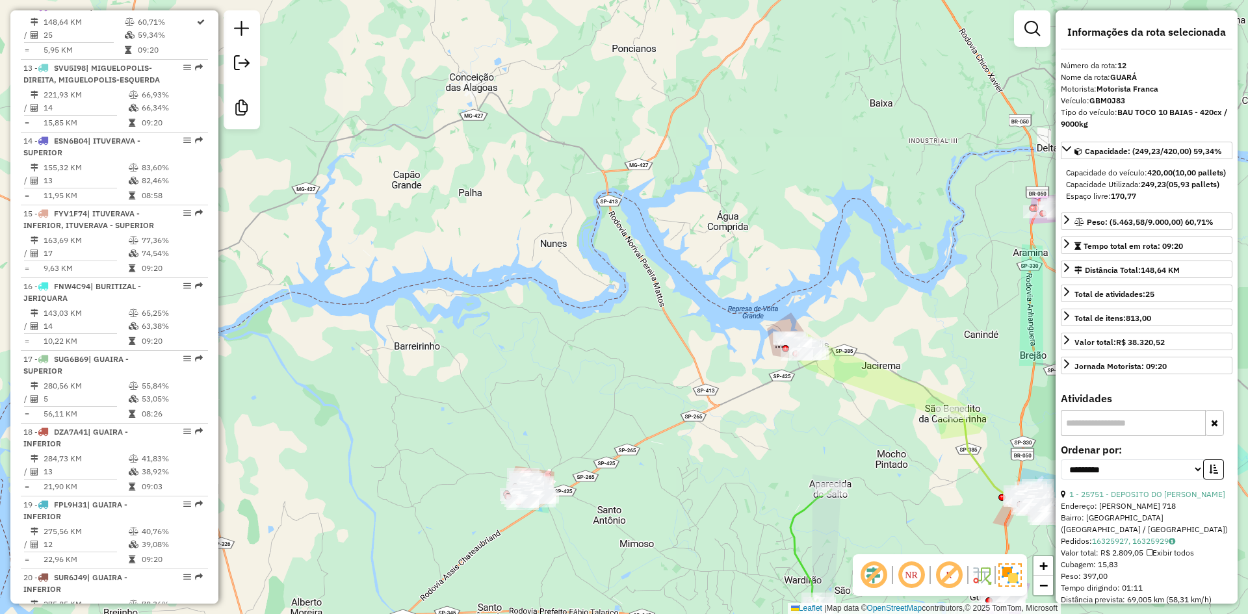
click at [674, 190] on div "Janela de atendimento Grade de atendimento Capacidade Transportadoras Veículos …" at bounding box center [624, 307] width 1248 height 614
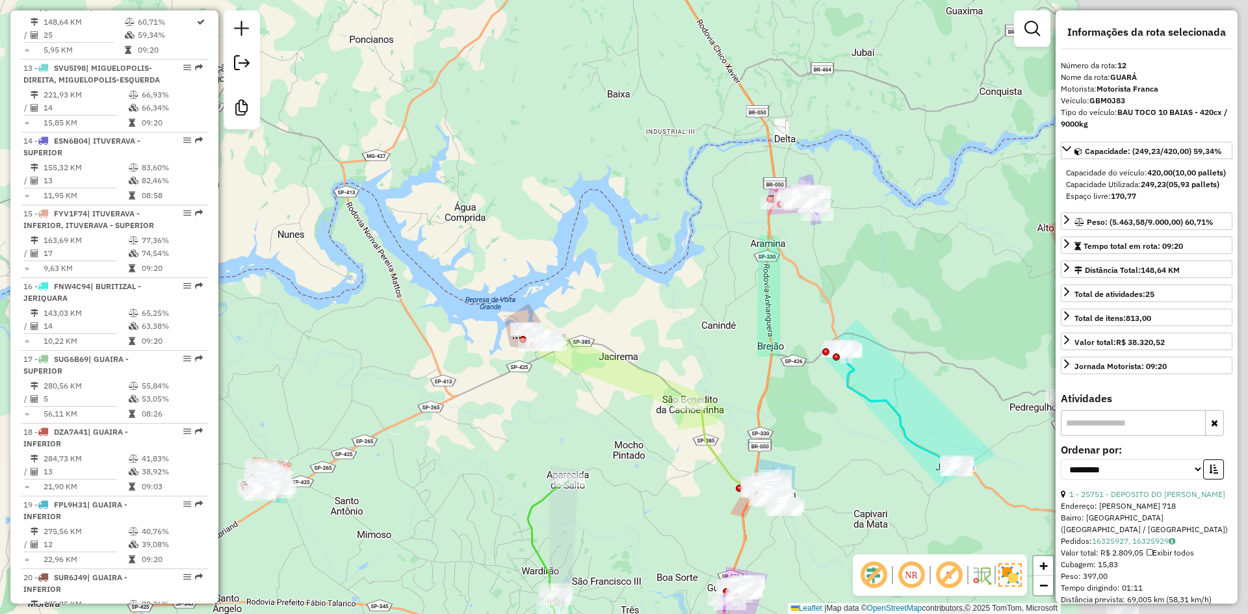
drag, startPoint x: 725, startPoint y: 185, endPoint x: 461, endPoint y: 177, distance: 263.3
click at [461, 177] on div "Janela de atendimento Grade de atendimento Capacidade Transportadoras Veículos …" at bounding box center [624, 307] width 1248 height 614
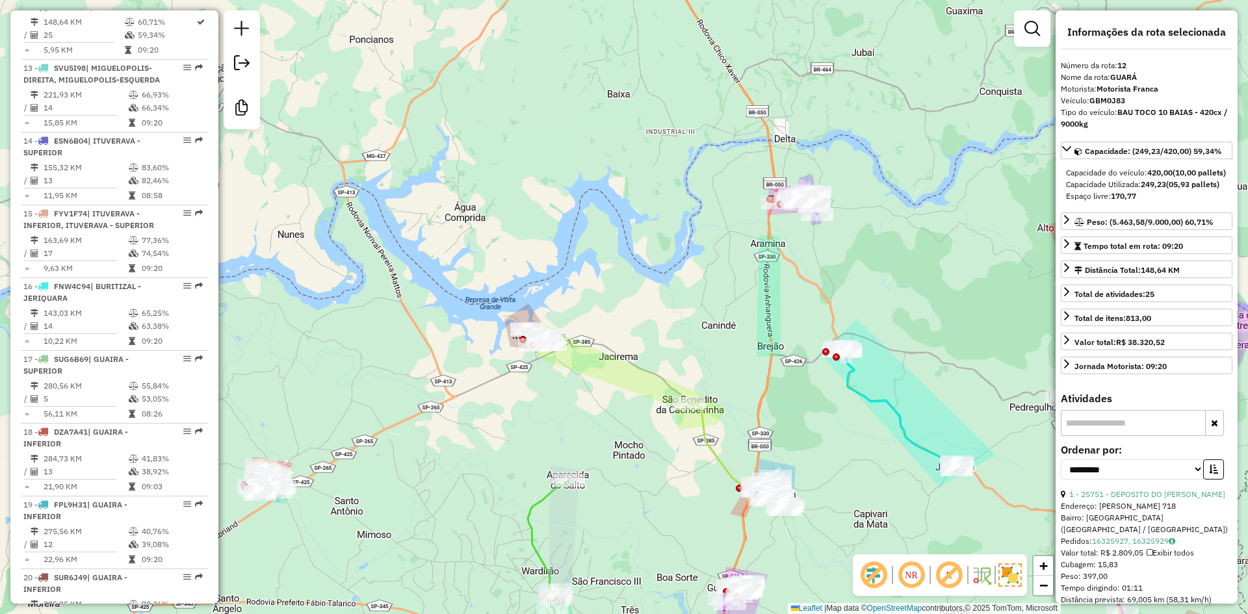
click at [1030, 38] on link at bounding box center [1032, 29] width 26 height 26
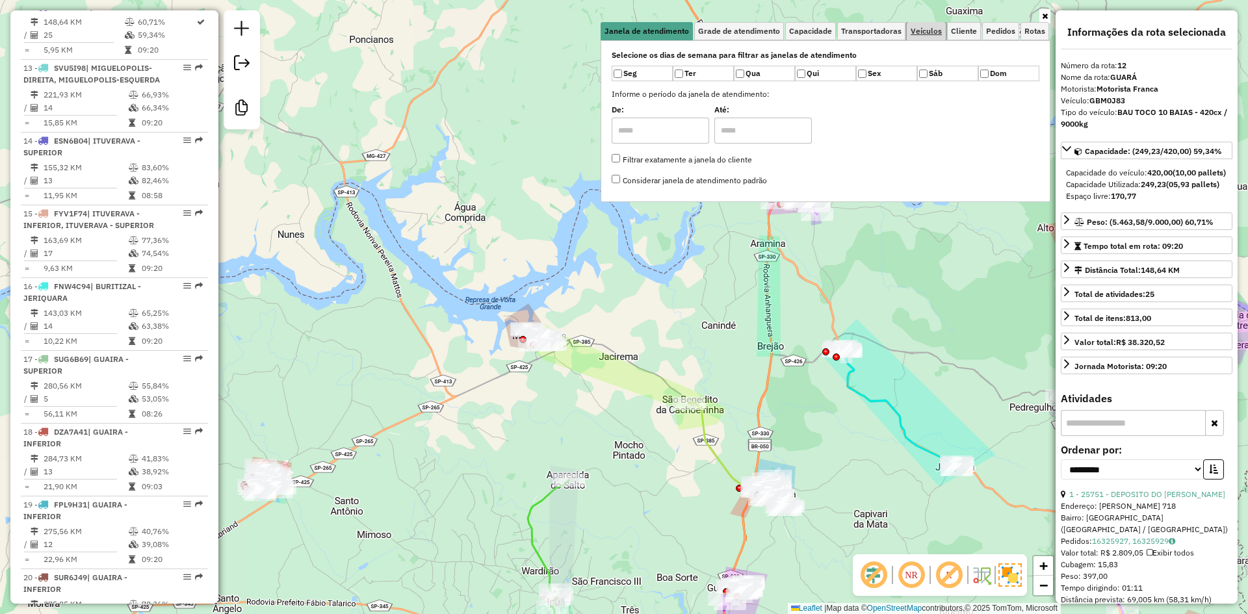
click at [927, 36] on link "Veículos" at bounding box center [925, 31] width 39 height 18
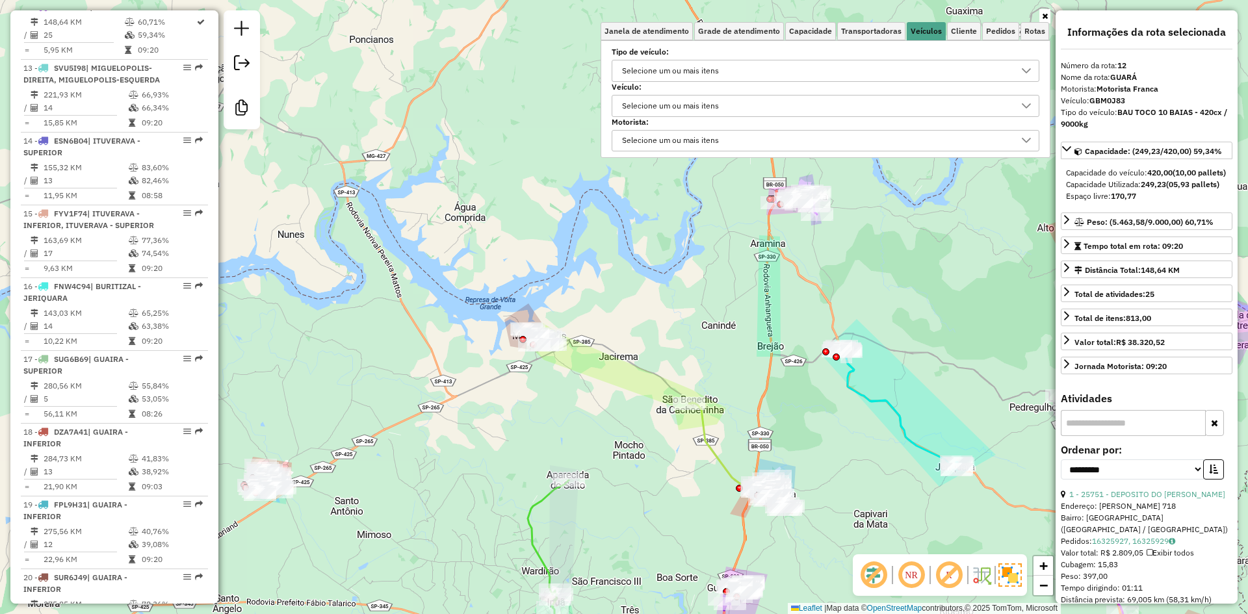
click at [673, 116] on div "Selecione um ou mais itens" at bounding box center [670, 106] width 106 height 21
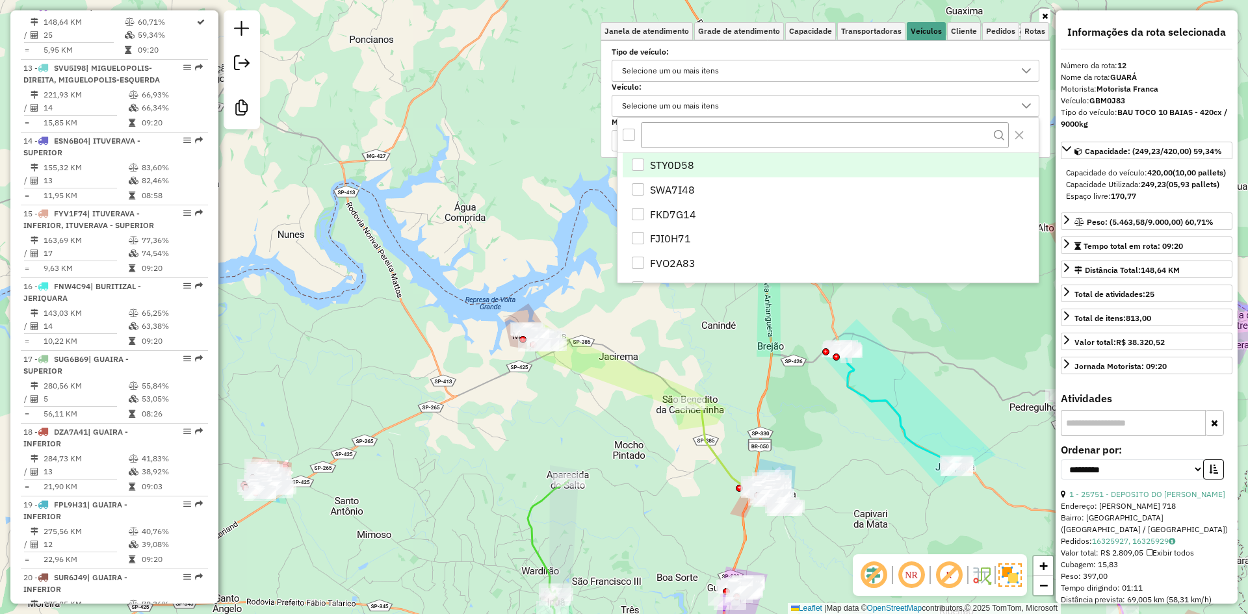
scroll to position [8, 45]
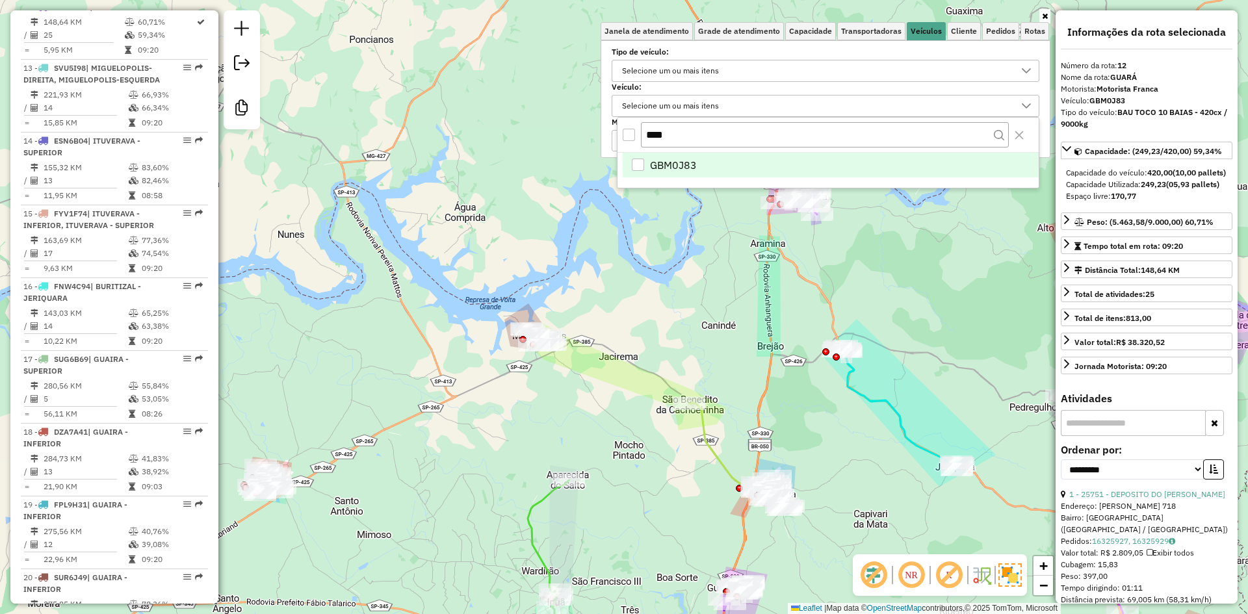
type input "****"
click at [679, 154] on li "GBM0J83" at bounding box center [831, 165] width 416 height 25
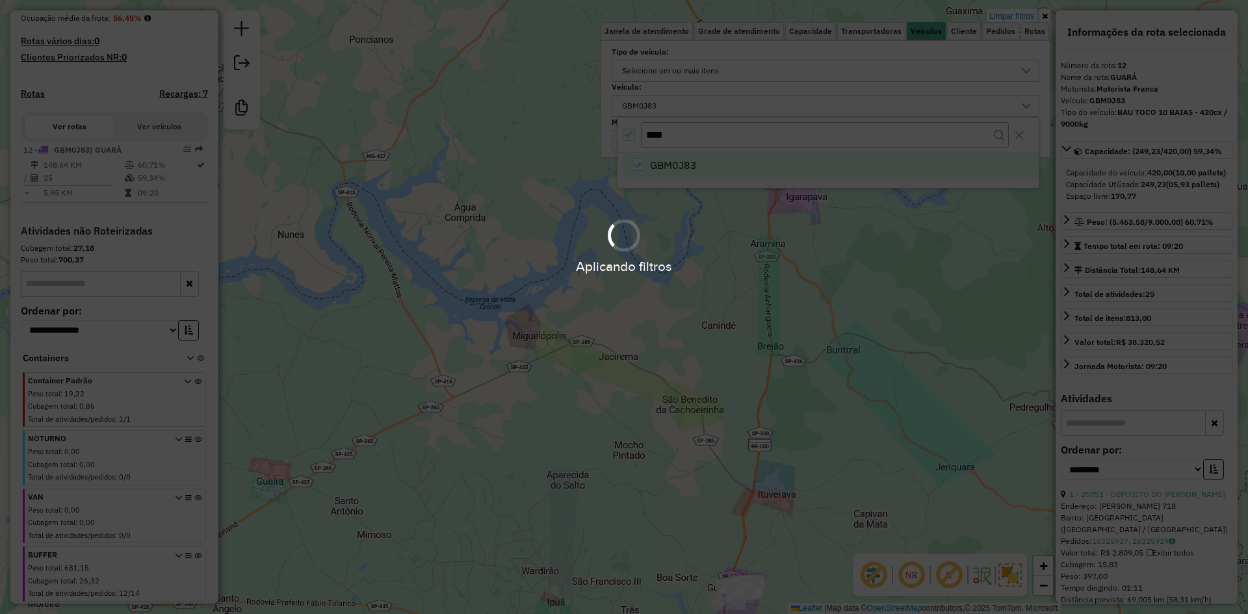
scroll to position [365, 0]
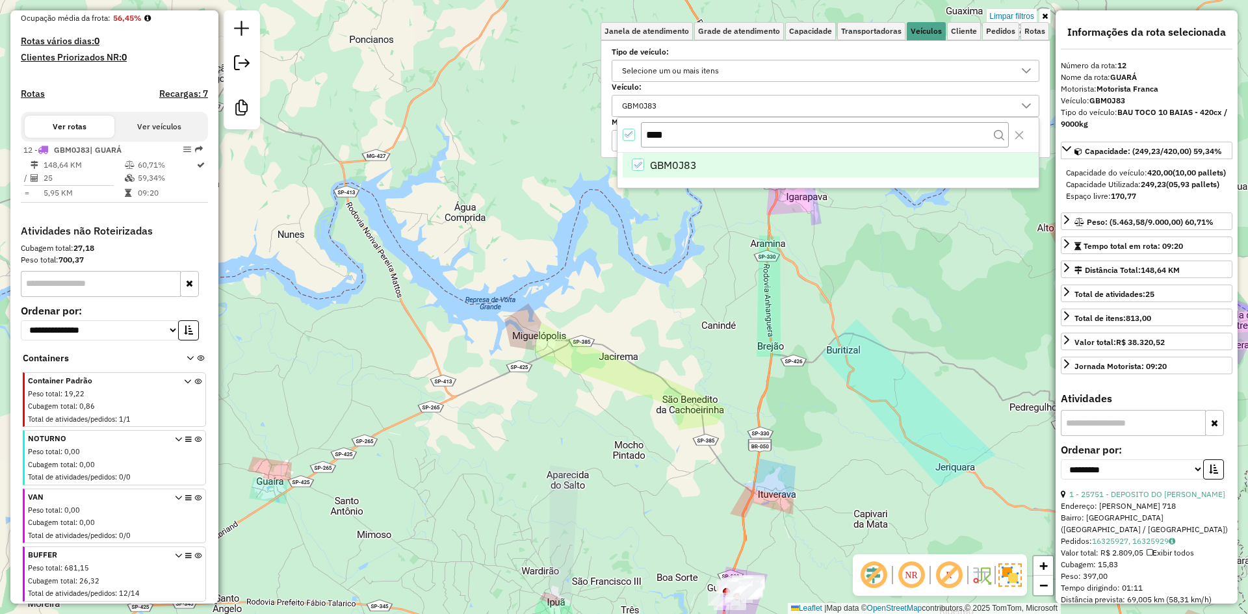
click at [647, 361] on div "Limpar filtros Janela de atendimento Grade de atendimento Capacidade Transporta…" at bounding box center [624, 307] width 1248 height 614
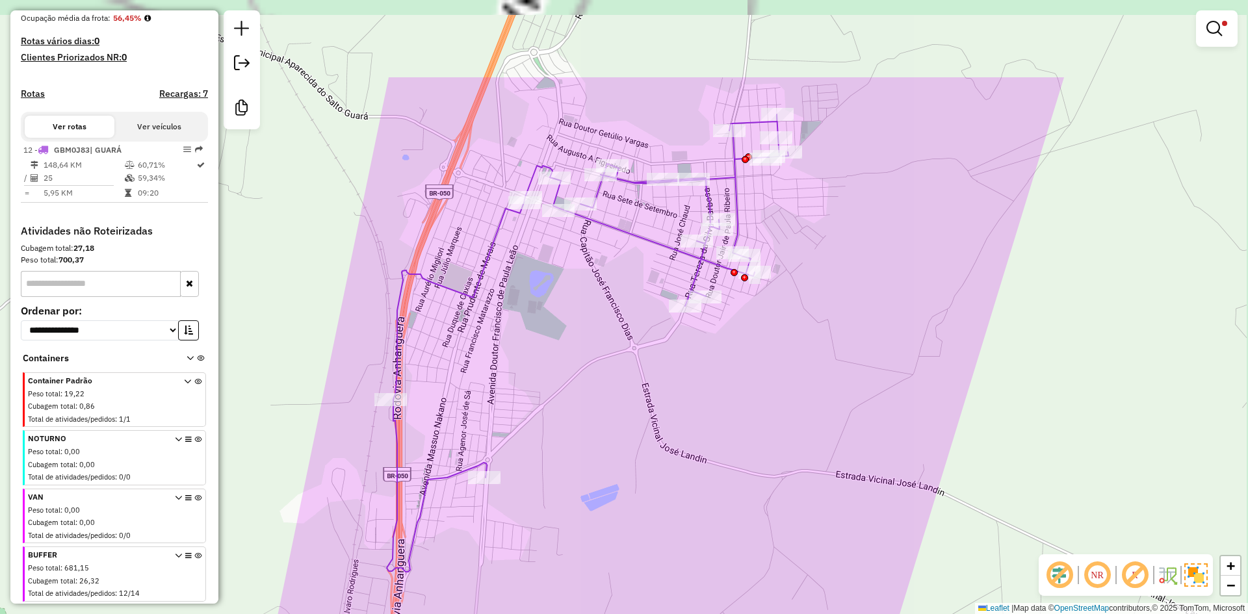
drag, startPoint x: 697, startPoint y: 218, endPoint x: 589, endPoint y: 439, distance: 245.3
click at [593, 459] on div "Limpar filtros Janela de atendimento Grade de atendimento Capacidade Transporta…" at bounding box center [624, 307] width 1248 height 614
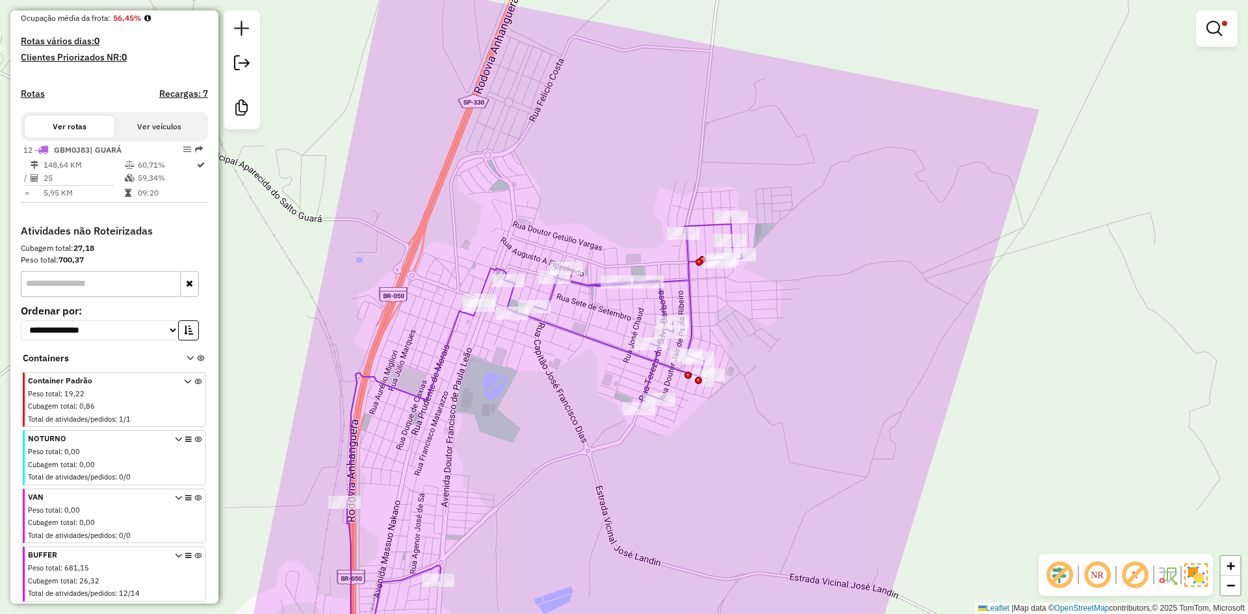
click at [569, 342] on div "Limpar filtros Janela de atendimento Grade de atendimento Capacidade Transporta…" at bounding box center [624, 307] width 1248 height 614
click at [573, 331] on icon at bounding box center [542, 445] width 402 height 457
select select "**********"
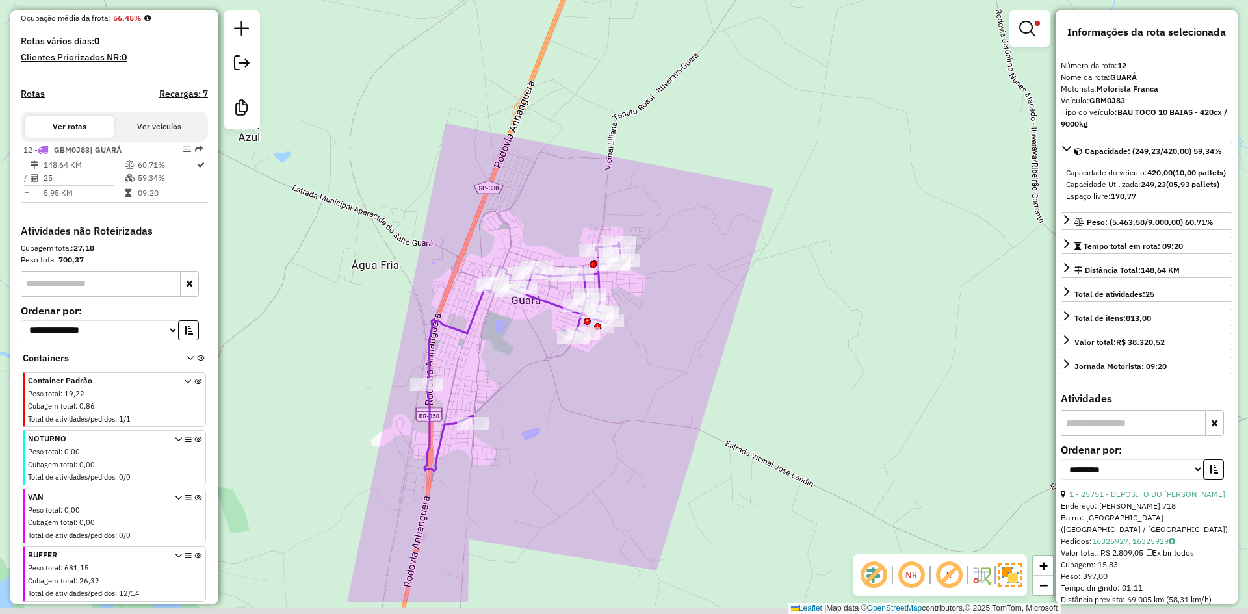
drag, startPoint x: 534, startPoint y: 413, endPoint x: 530, endPoint y: 357, distance: 56.0
click at [529, 357] on div "Limpar filtros Janela de atendimento Grade de atendimento Capacidade Transporta…" at bounding box center [624, 307] width 1248 height 614
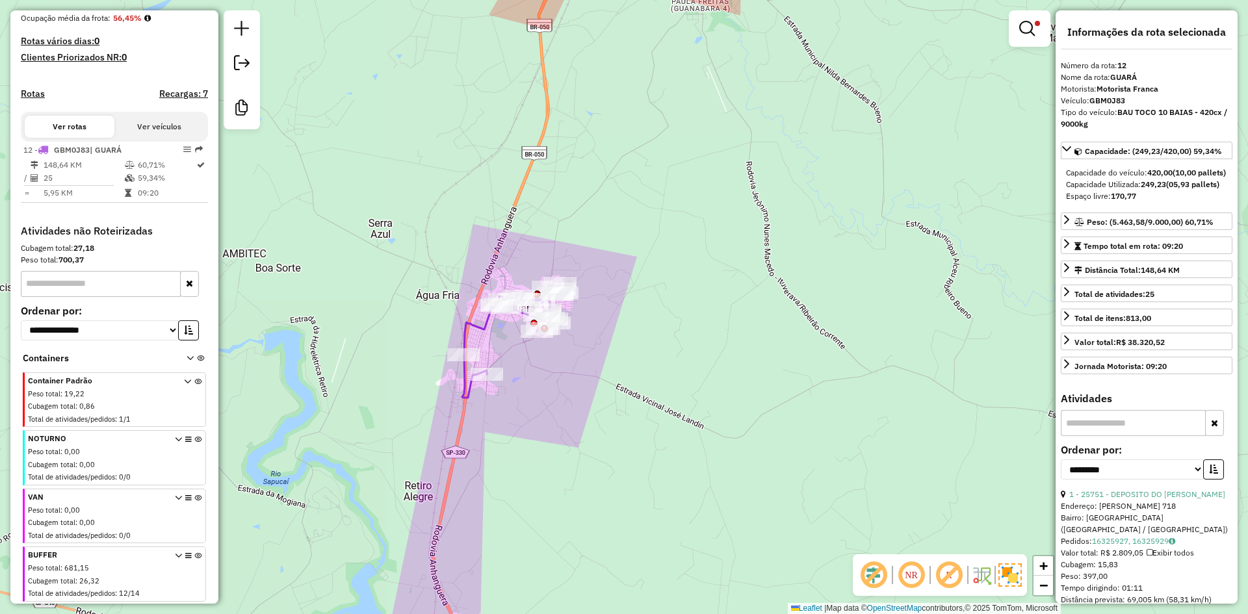
drag, startPoint x: 551, startPoint y: 386, endPoint x: 523, endPoint y: 347, distance: 48.0
click at [525, 353] on div "Limpar filtros Janela de atendimento Grade de atendimento Capacidade Transporta…" at bounding box center [624, 307] width 1248 height 614
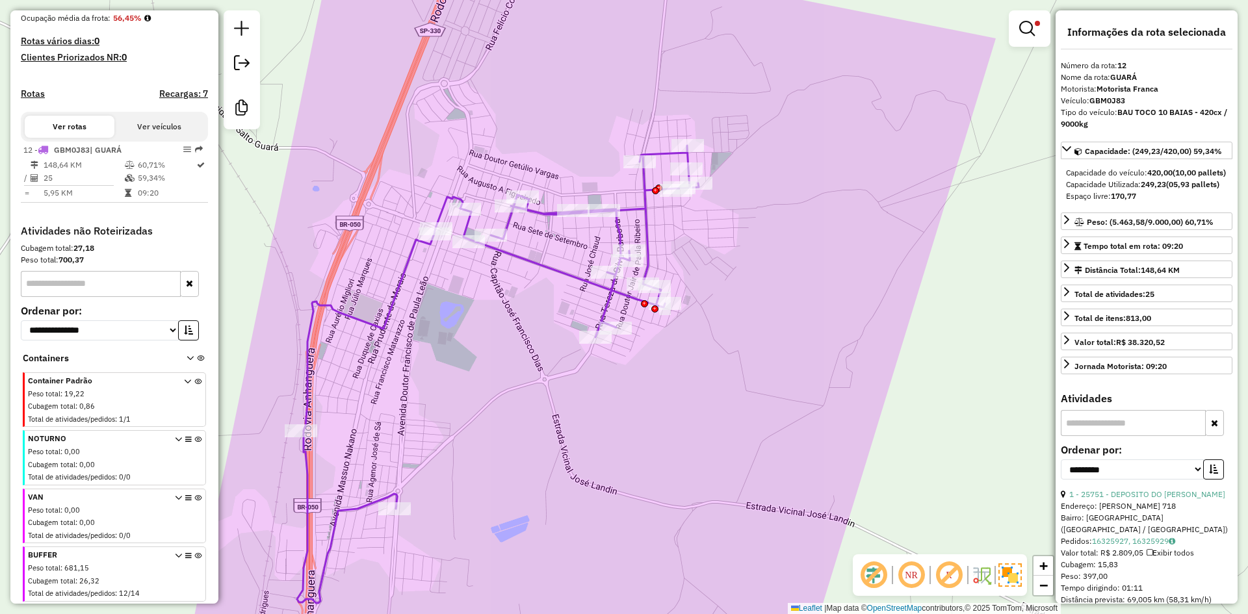
click at [536, 266] on icon at bounding box center [498, 374] width 402 height 457
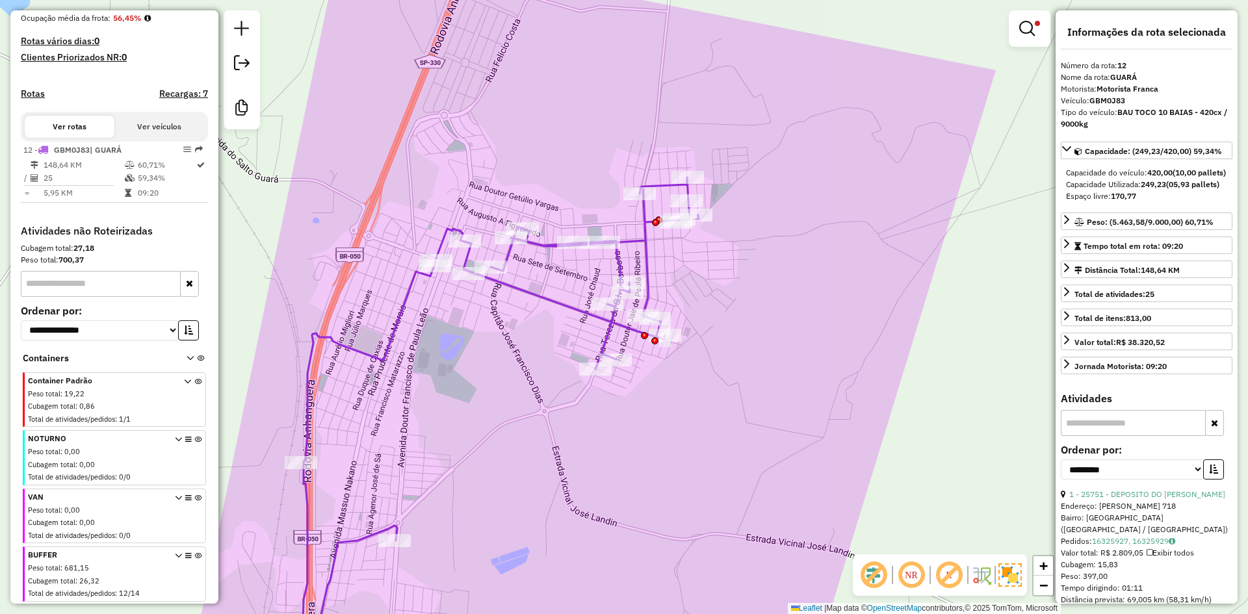
drag, startPoint x: 495, startPoint y: 354, endPoint x: 505, endPoint y: 355, distance: 10.5
click at [505, 355] on div "Limpar filtros Janela de atendimento Grade de atendimento Capacidade Transporta…" at bounding box center [624, 307] width 1248 height 614
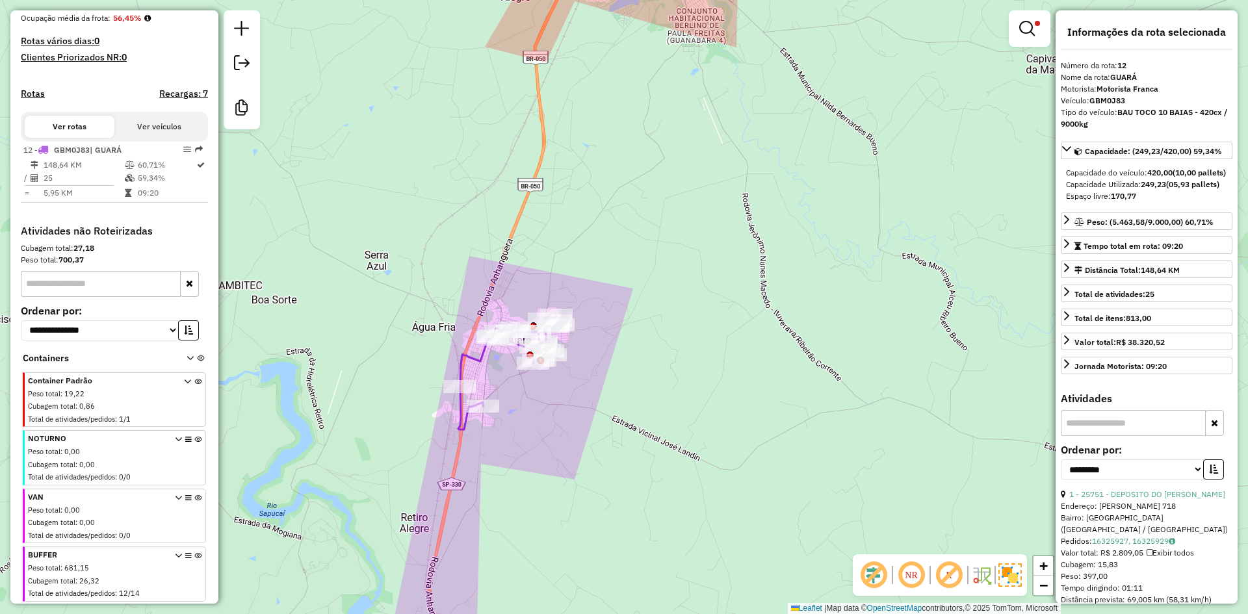
click at [1051, 24] on div "Limpar filtros Janela de atendimento Grade de atendimento Capacidade Transporta…" at bounding box center [624, 307] width 1248 height 614
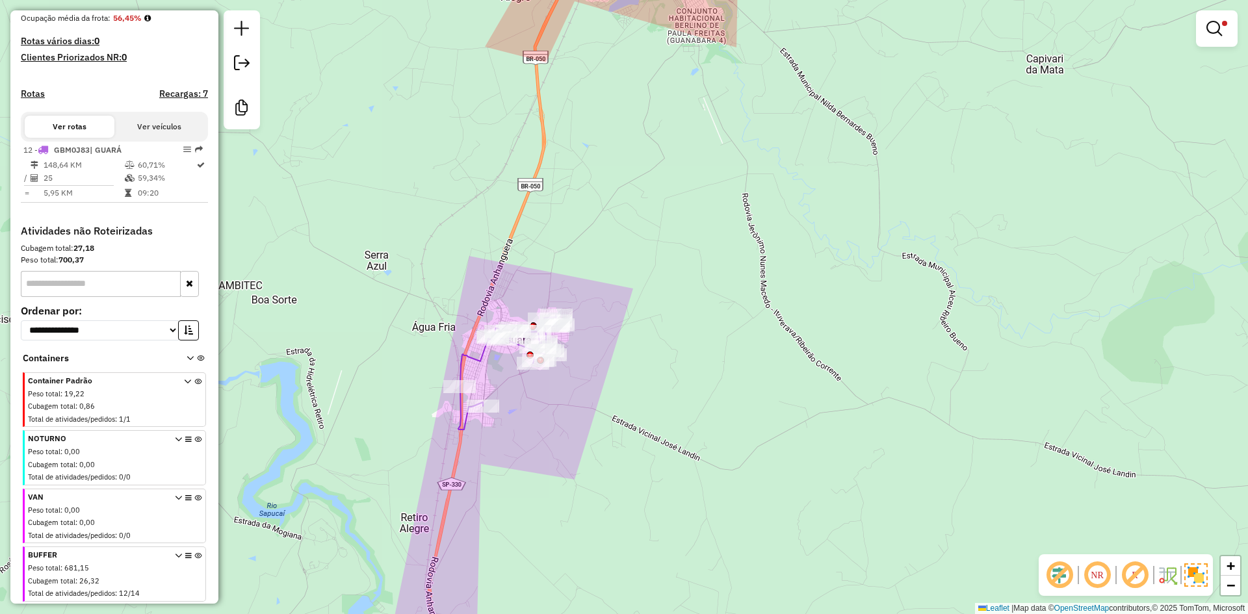
click at [1014, 25] on div "Limpar filtros Janela de atendimento Grade de atendimento Capacidade Transporta…" at bounding box center [624, 307] width 1248 height 614
click at [1204, 28] on link at bounding box center [1216, 29] width 31 height 26
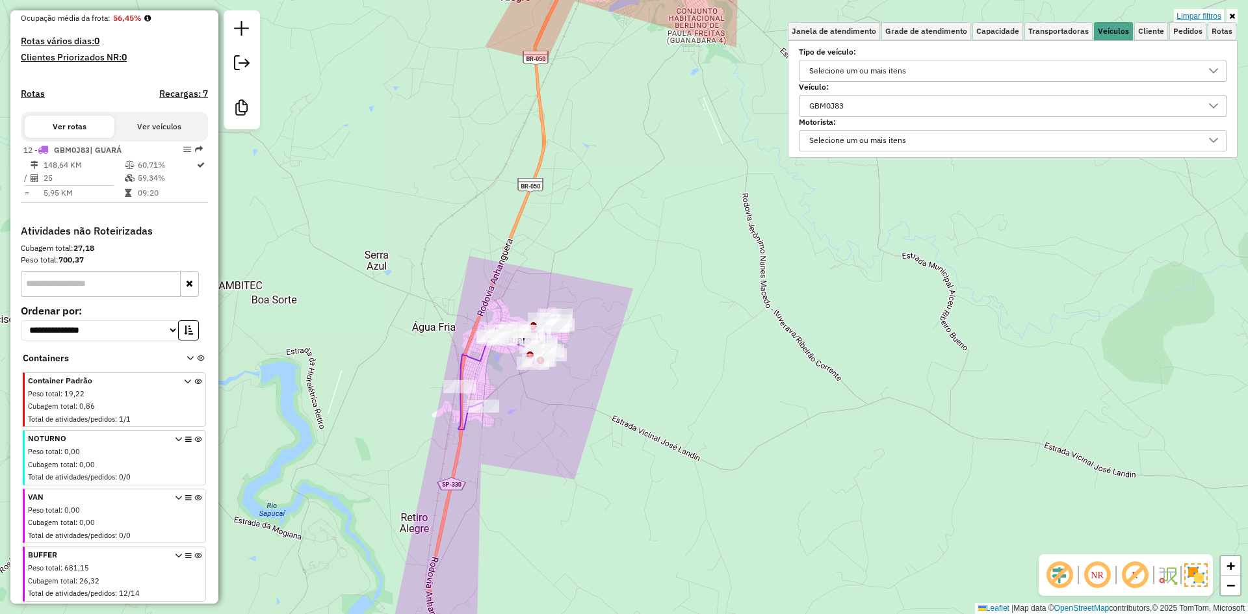
click at [1198, 16] on link "Limpar filtros" at bounding box center [1199, 16] width 50 height 14
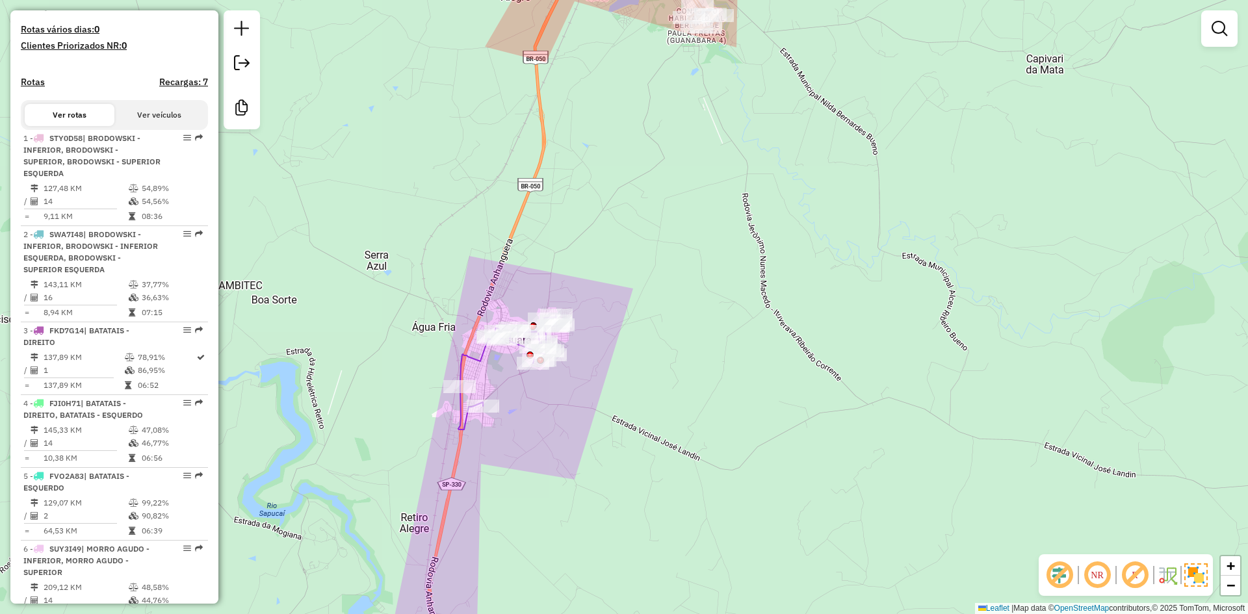
scroll to position [1379, 0]
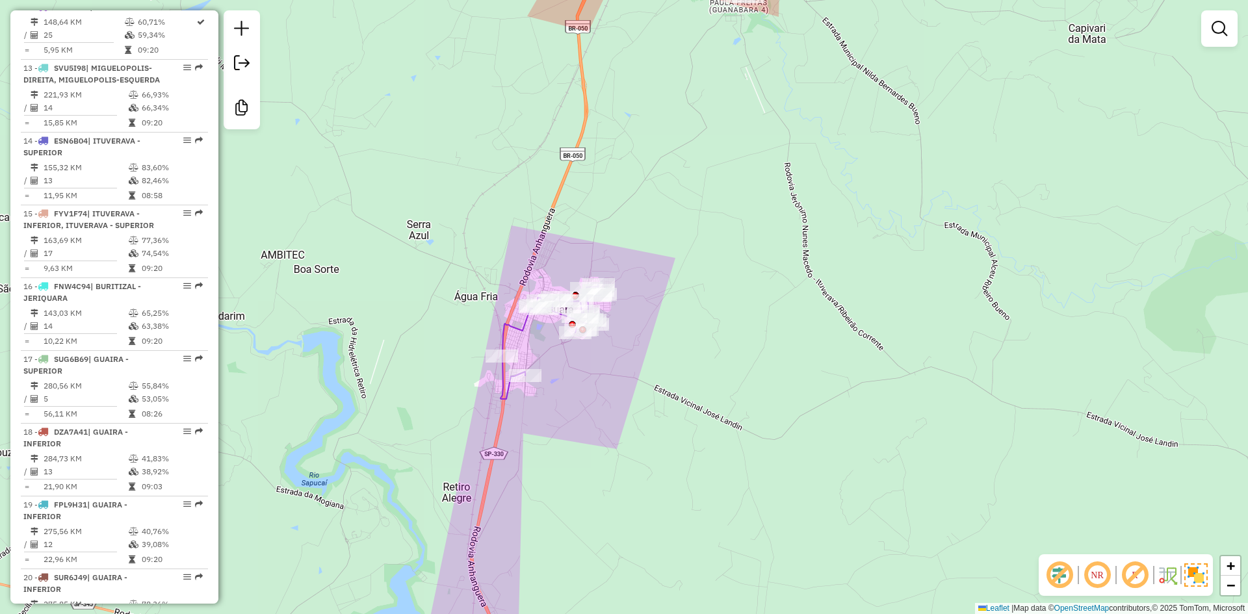
drag, startPoint x: 586, startPoint y: 396, endPoint x: 623, endPoint y: 365, distance: 48.4
click at [623, 365] on div "Janela de atendimento Grade de atendimento Capacidade Transportadoras Veículos …" at bounding box center [624, 307] width 1248 height 614
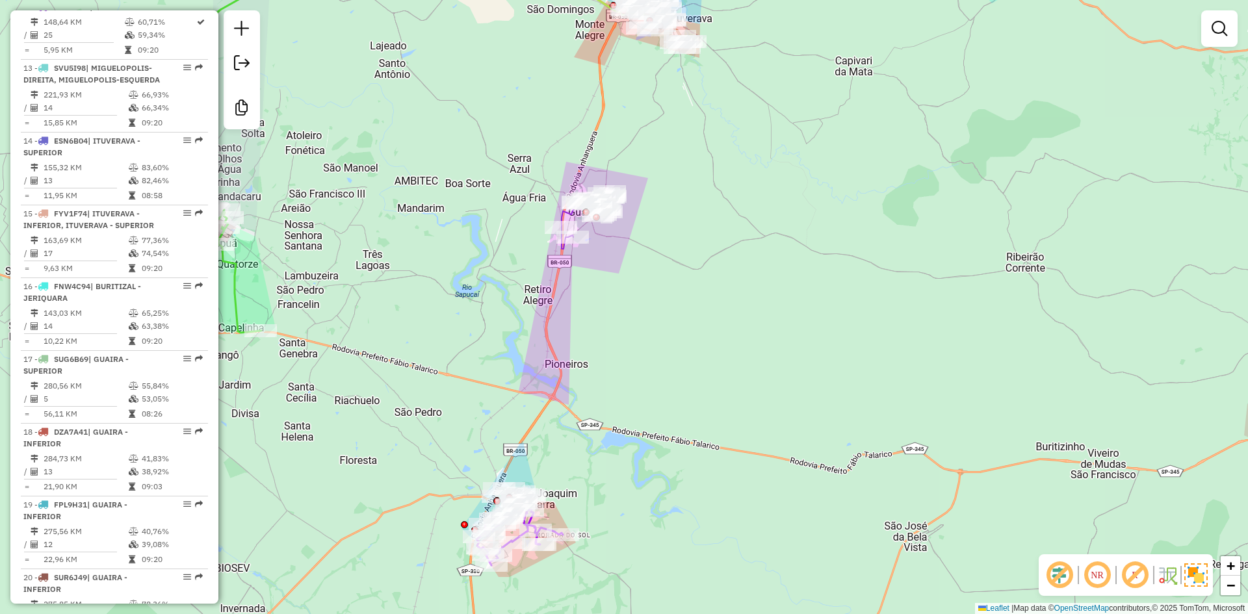
drag, startPoint x: 711, startPoint y: 370, endPoint x: 701, endPoint y: 295, distance: 76.0
click at [701, 295] on div "Janela de atendimento Grade de atendimento Capacidade Transportadoras Veículos …" at bounding box center [624, 307] width 1248 height 614
click at [1222, 26] on em at bounding box center [1219, 29] width 16 height 16
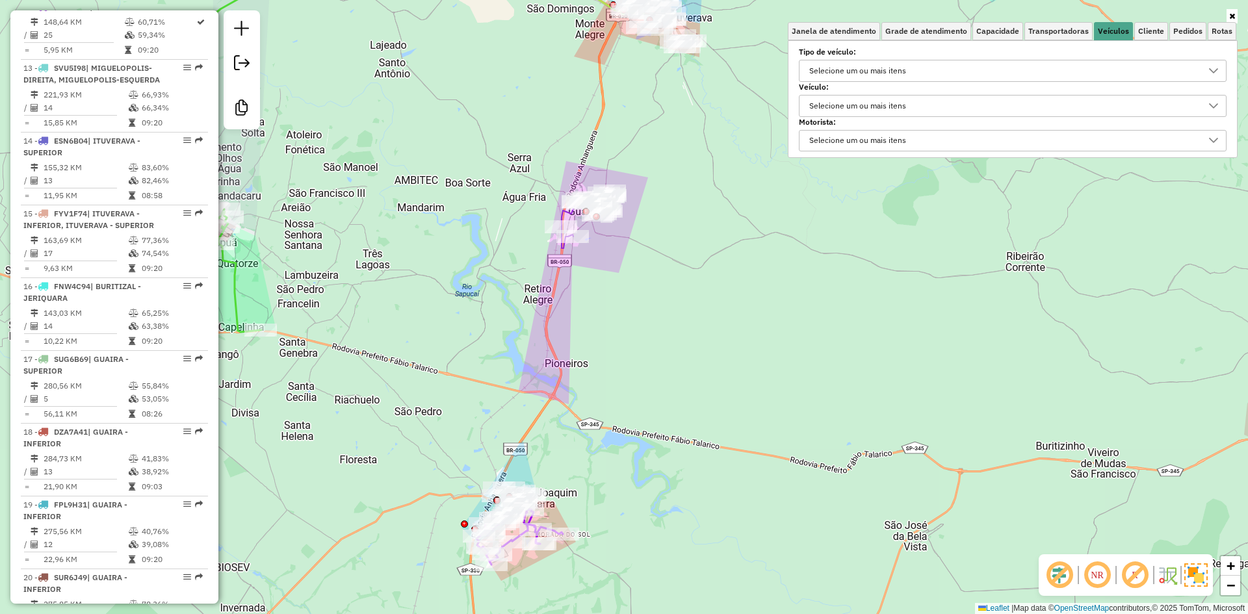
click at [848, 97] on div "Selecione um ou mais itens" at bounding box center [857, 106] width 106 height 21
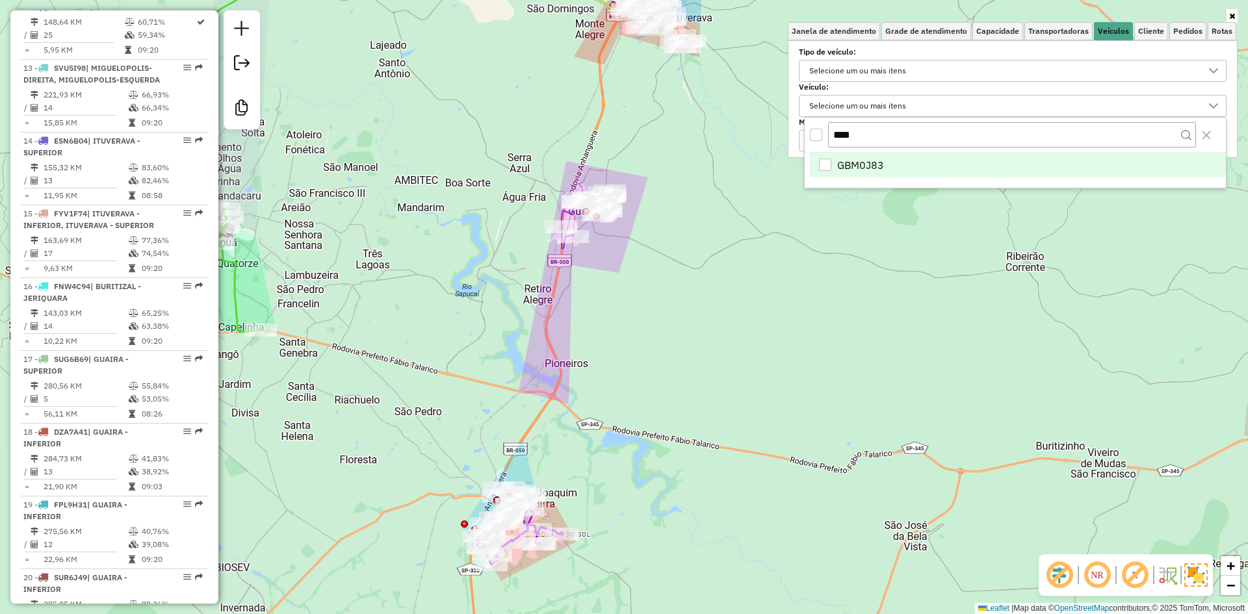
drag, startPoint x: 826, startPoint y: 134, endPoint x: 786, endPoint y: 138, distance: 40.5
click at [786, 138] on body "Aplicando filtros Pop-up bloqueado! Seu navegador bloqueou automáticamente a ab…" at bounding box center [624, 307] width 1248 height 614
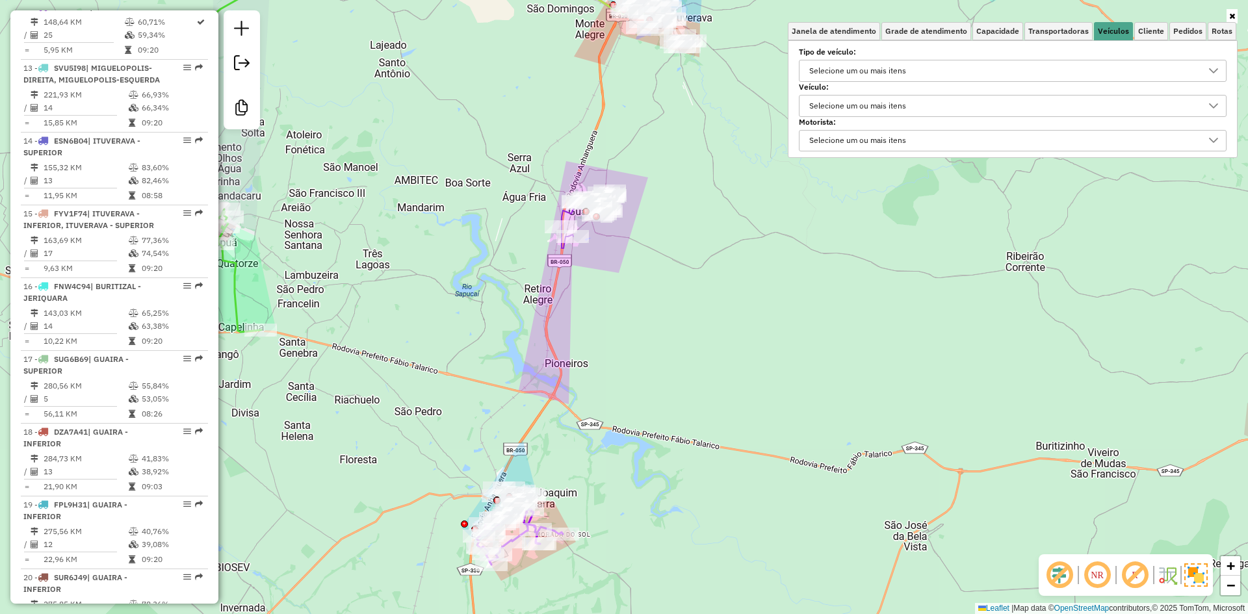
click at [866, 96] on div "Selecione um ou mais itens" at bounding box center [857, 106] width 106 height 21
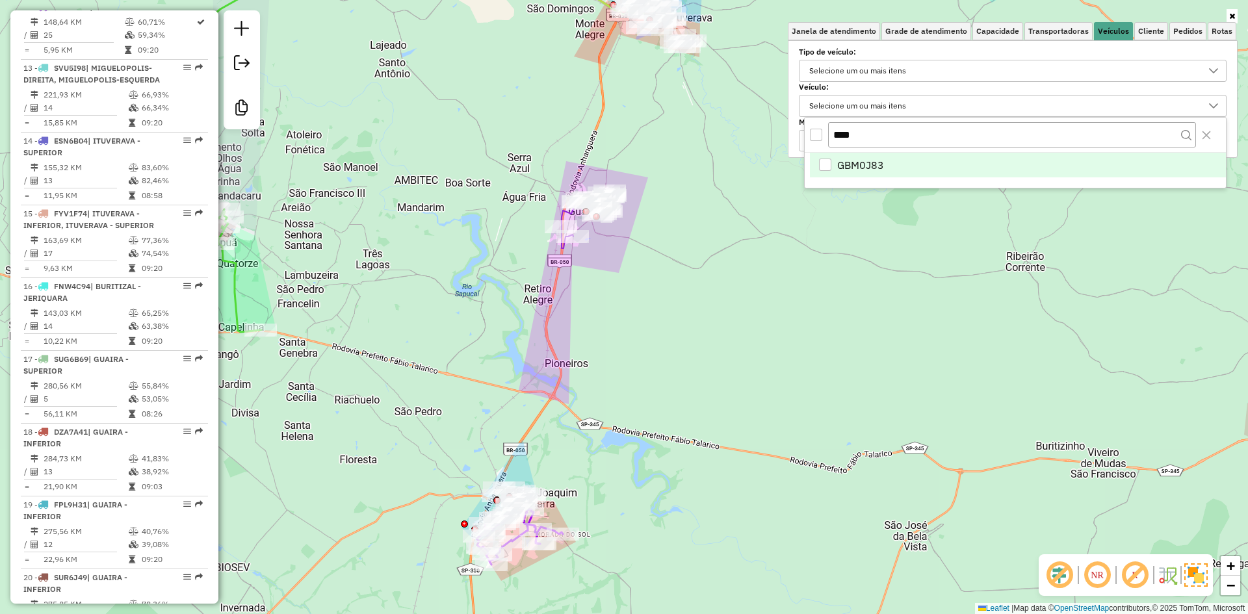
drag, startPoint x: 869, startPoint y: 126, endPoint x: 710, endPoint y: 127, distance: 159.2
click at [710, 127] on body "Aplicando filtros Pop-up bloqueado! Seu navegador bloqueou automáticamente a ab…" at bounding box center [624, 307] width 1248 height 614
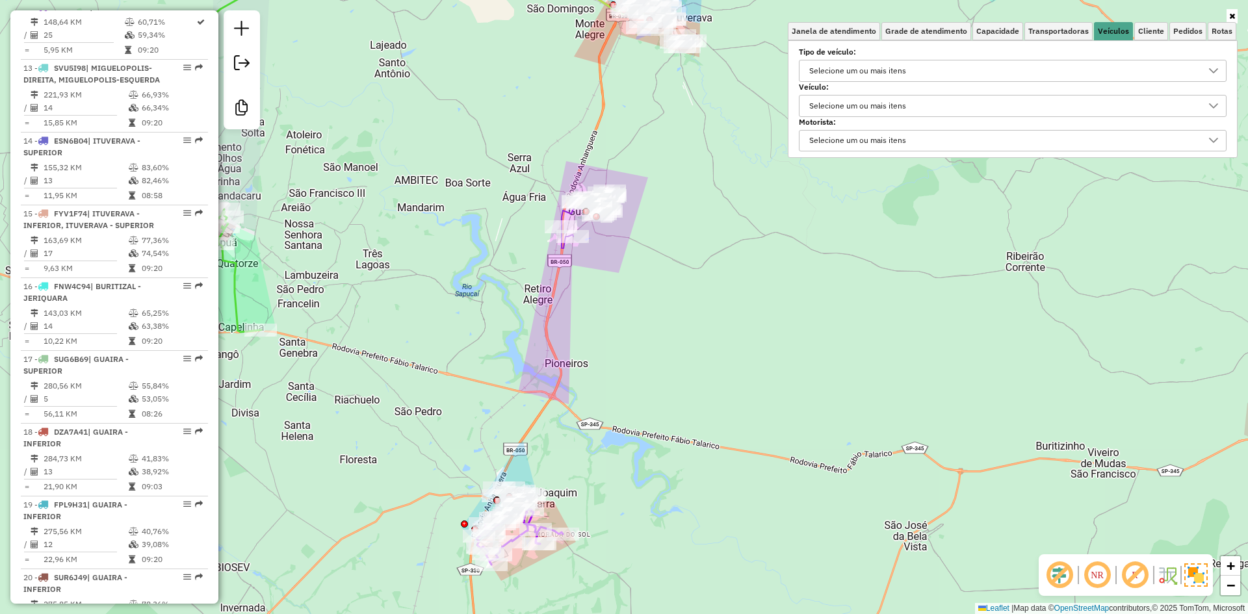
click at [1024, 102] on div "Selecione um ou mais itens" at bounding box center [1002, 106] width 396 height 21
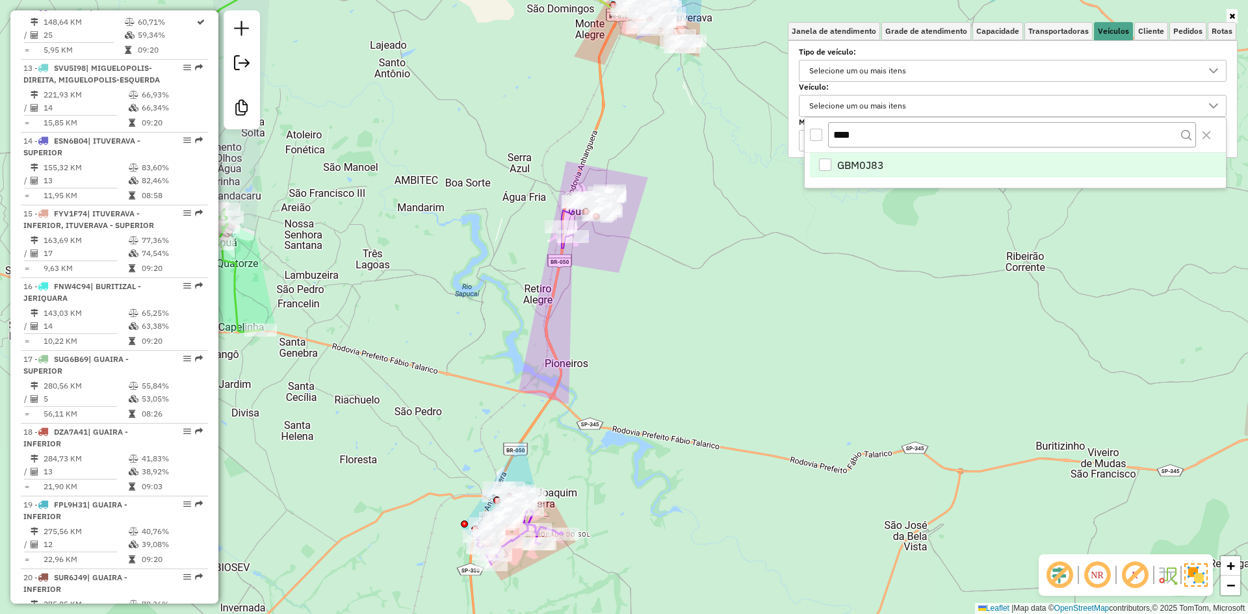
drag, startPoint x: 866, startPoint y: 137, endPoint x: 762, endPoint y: 129, distance: 105.0
click at [762, 129] on body "Aplicando filtros Pop-up bloqueado! Seu navegador bloqueou automáticamente a ab…" at bounding box center [624, 307] width 1248 height 614
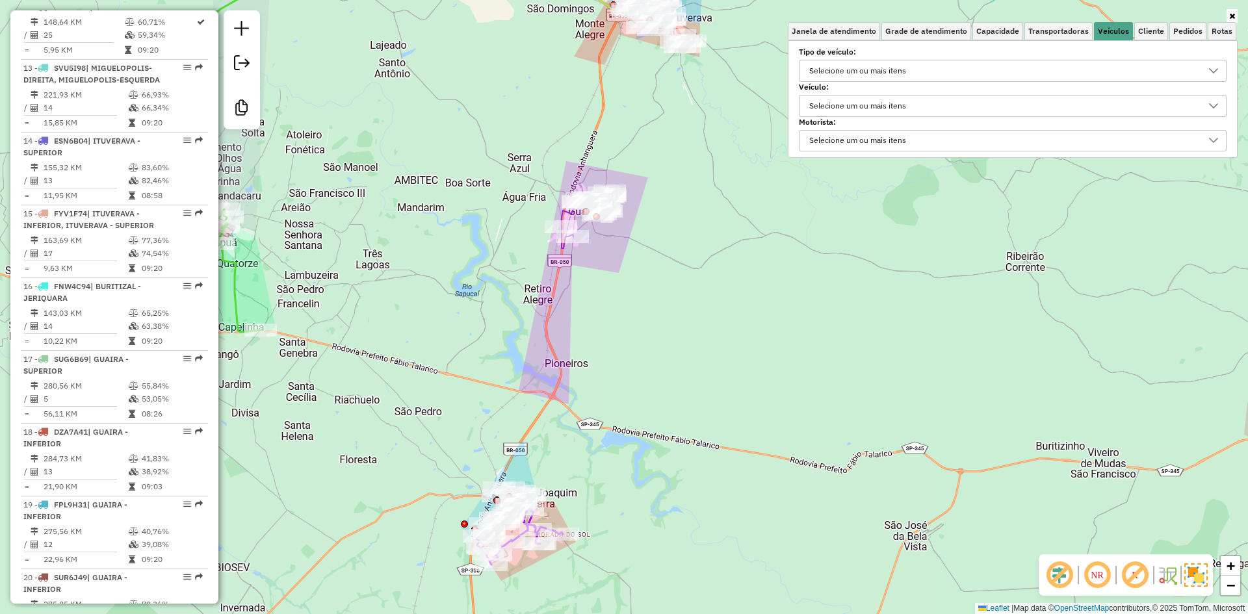
drag, startPoint x: 886, startPoint y: 115, endPoint x: 888, endPoint y: 107, distance: 8.7
click at [888, 112] on div "Selecione um ou mais itens" at bounding box center [857, 106] width 106 height 21
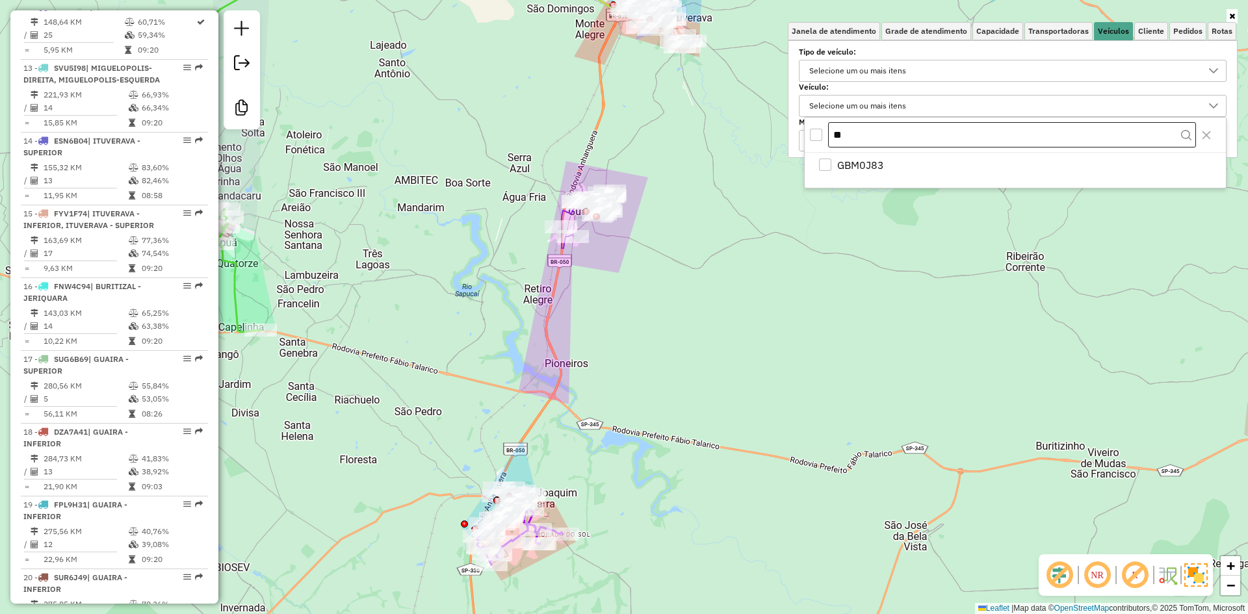
type input "*"
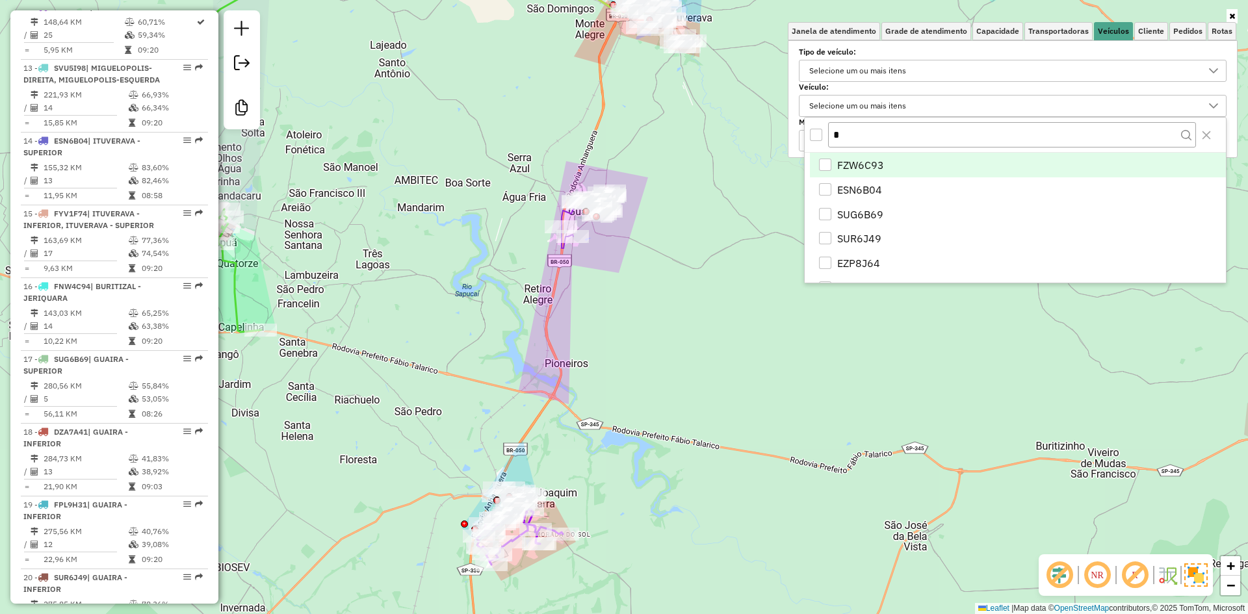
type input "*"
click at [877, 168] on span "FZW6C93" at bounding box center [860, 165] width 47 height 16
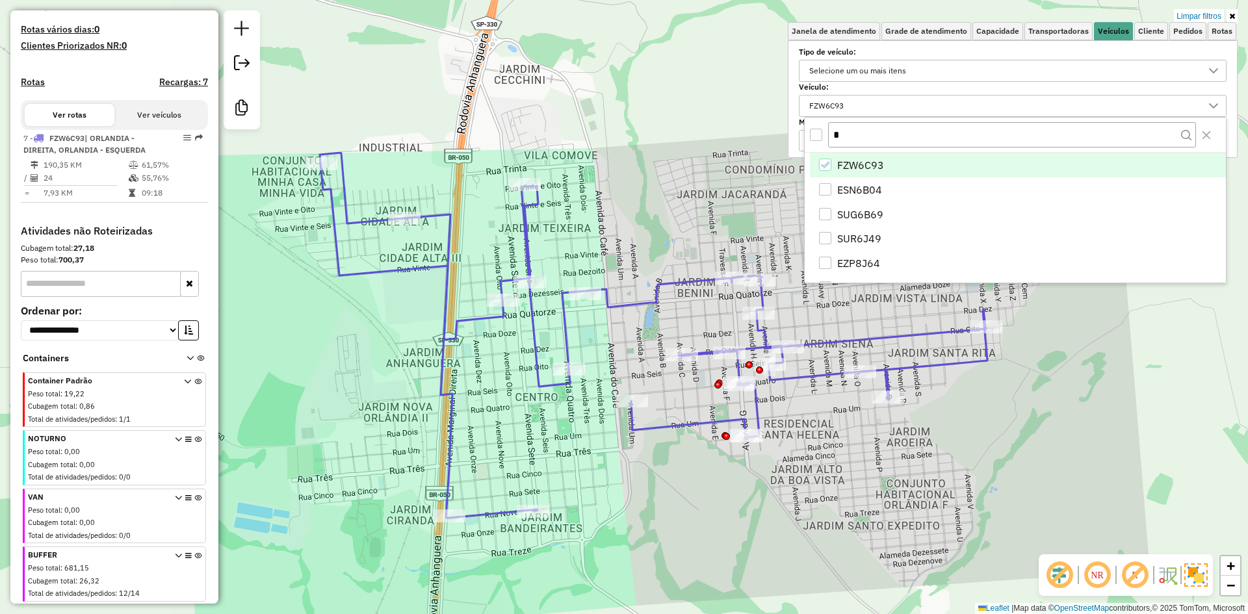
drag, startPoint x: 644, startPoint y: 277, endPoint x: 597, endPoint y: 242, distance: 58.9
click at [591, 240] on div "Limpar filtros Janela de atendimento Grade de atendimento Capacidade Transporta…" at bounding box center [624, 307] width 1248 height 614
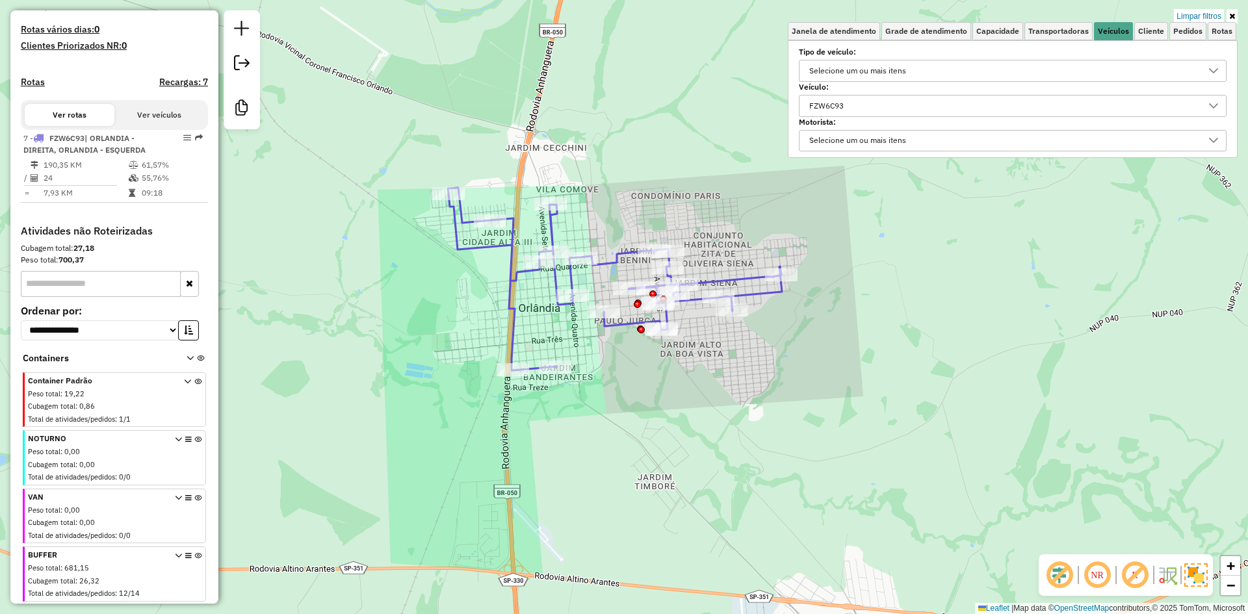
click at [611, 264] on icon at bounding box center [615, 279] width 334 height 183
select select "**********"
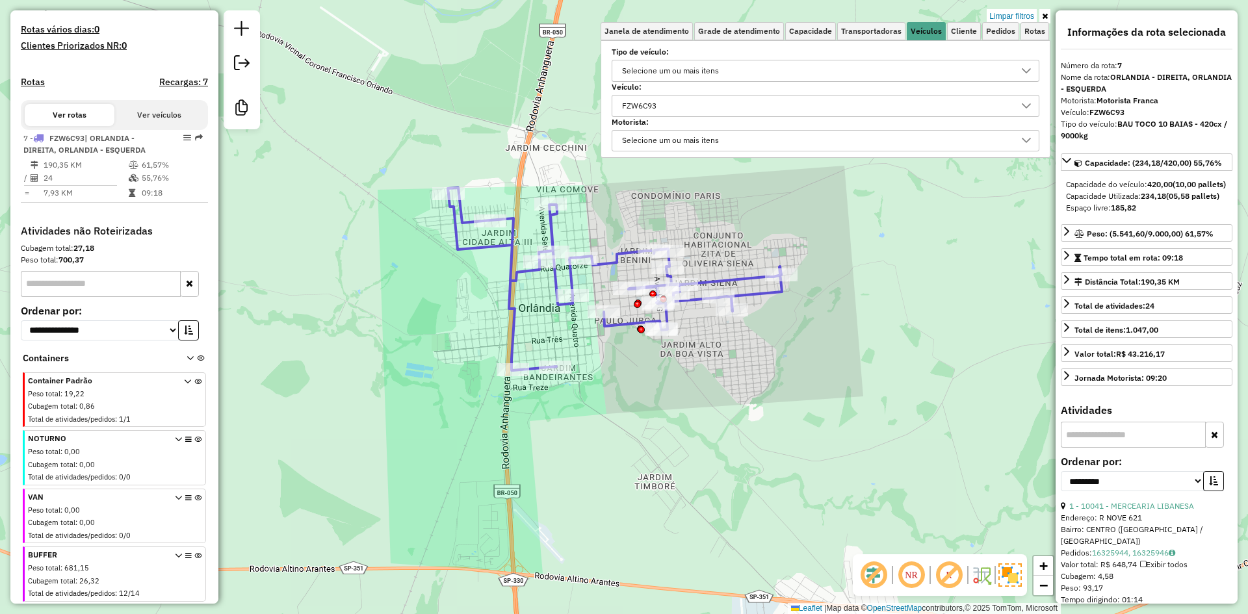
click at [611, 242] on div "Limpar filtros Janela de atendimento Grade de atendimento Capacidade Transporta…" at bounding box center [624, 307] width 1248 height 614
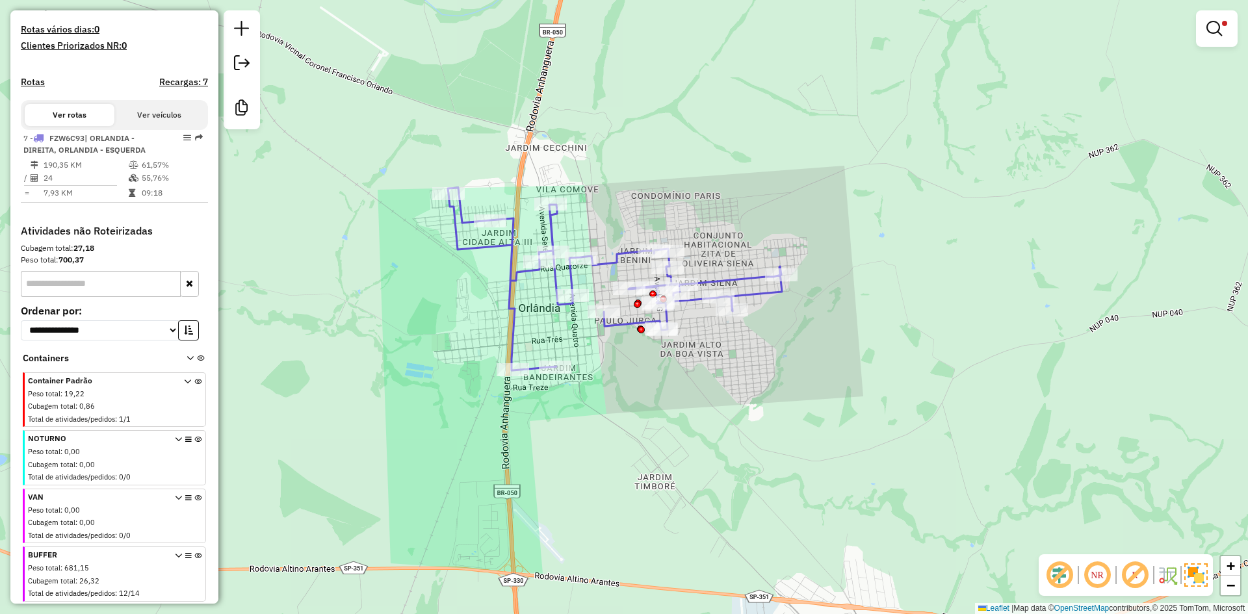
click at [612, 260] on icon at bounding box center [615, 279] width 334 height 183
select select "**********"
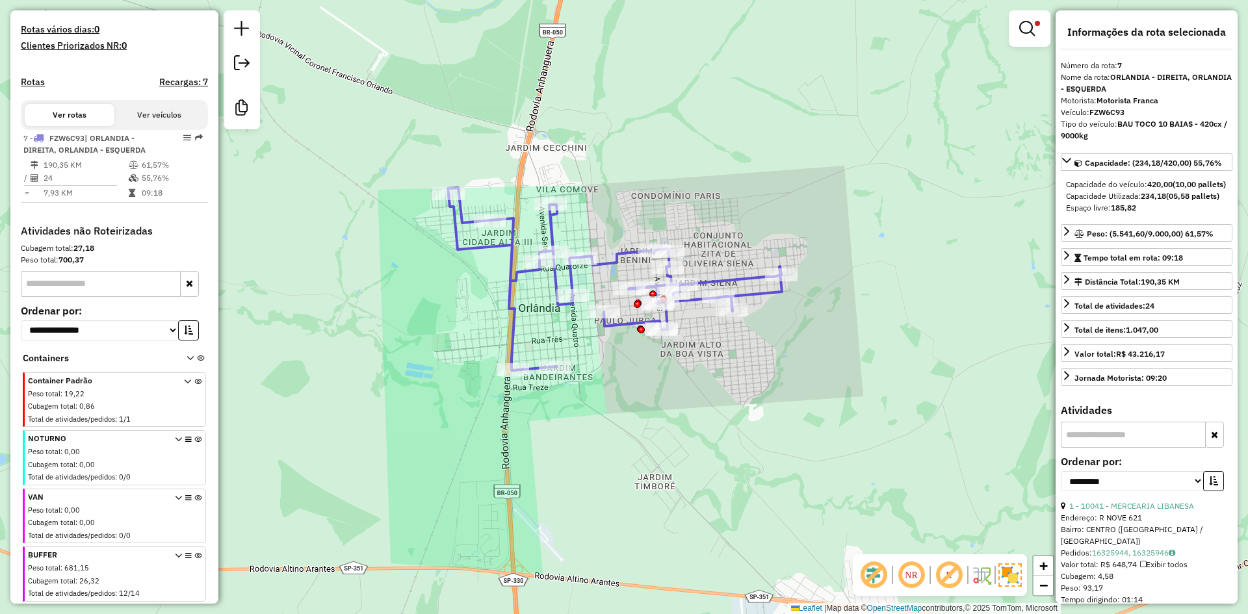
click at [611, 263] on icon at bounding box center [615, 279] width 334 height 183
click at [621, 254] on icon at bounding box center [615, 279] width 334 height 183
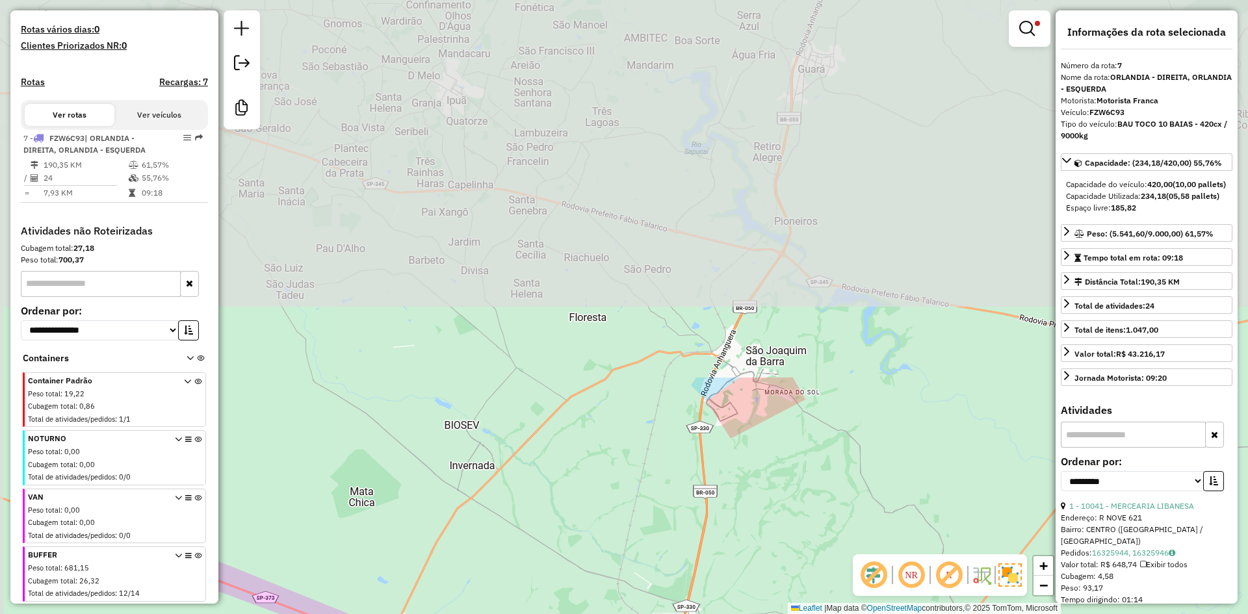
drag, startPoint x: 606, startPoint y: 143, endPoint x: 515, endPoint y: 424, distance: 295.9
click at [647, 581] on div "Rota 7 - Placa FZW6C93 18143 - MERCEARIA FELICIANO Limpar filtros Janela de ate…" at bounding box center [624, 307] width 1248 height 614
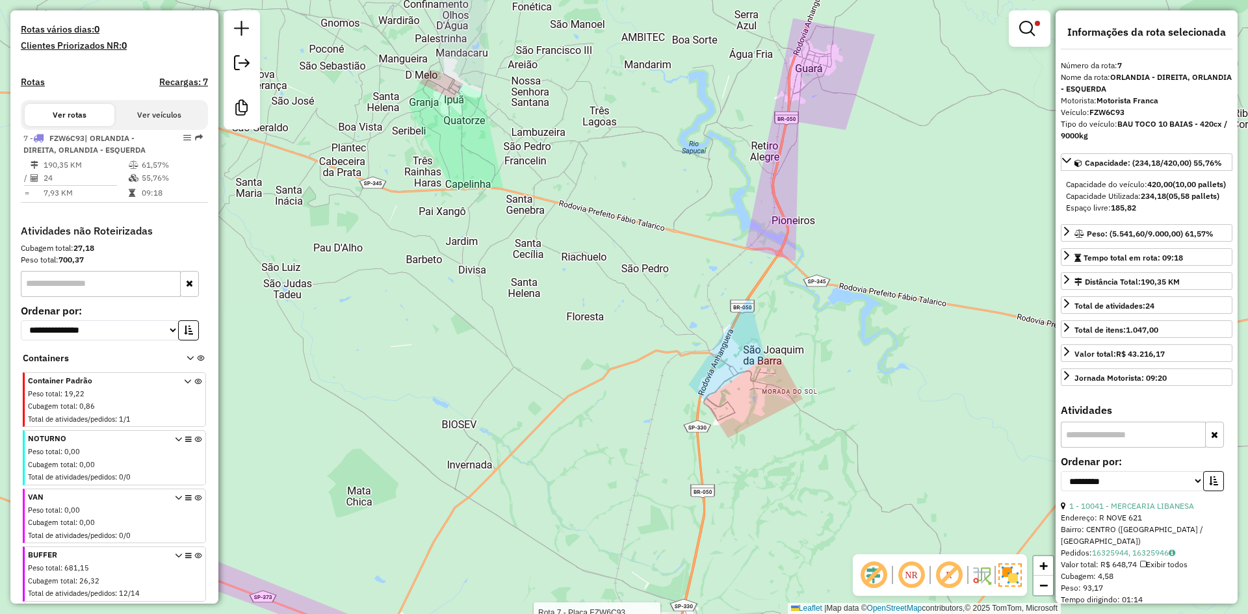
drag, startPoint x: 623, startPoint y: 544, endPoint x: 586, endPoint y: 444, distance: 106.5
click at [626, 534] on div "Rota 7 - Placa FZW6C93 18143 - MERCEARIA FELICIANO Limpar filtros Janela de ate…" at bounding box center [624, 307] width 1248 height 614
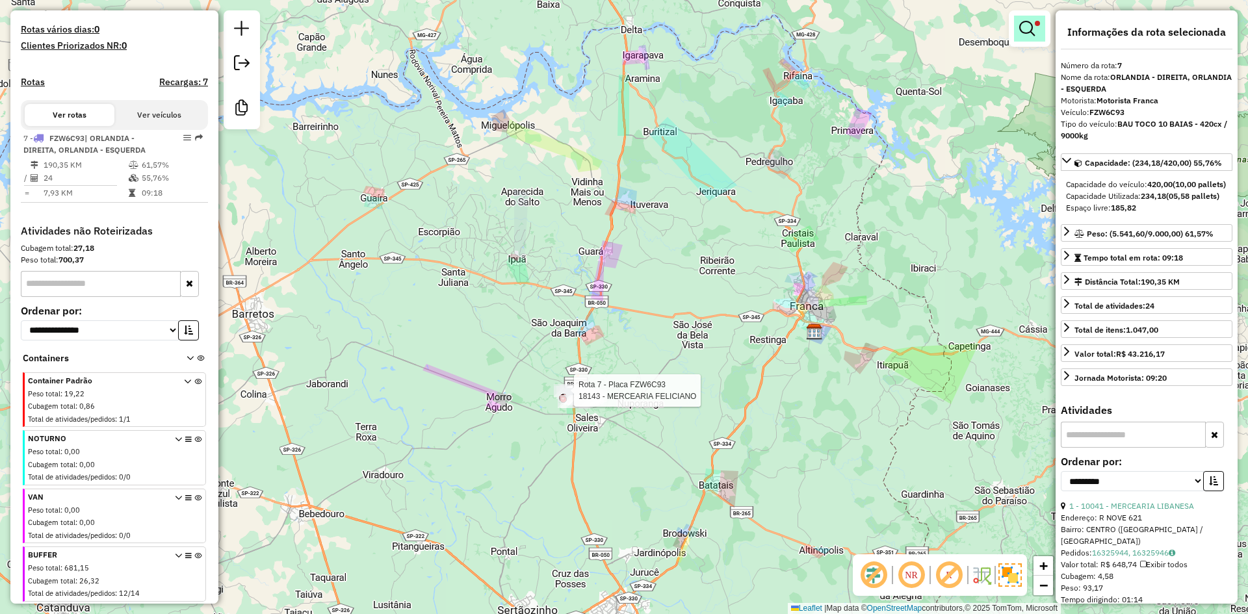
click at [1035, 23] on span at bounding box center [1037, 23] width 5 height 5
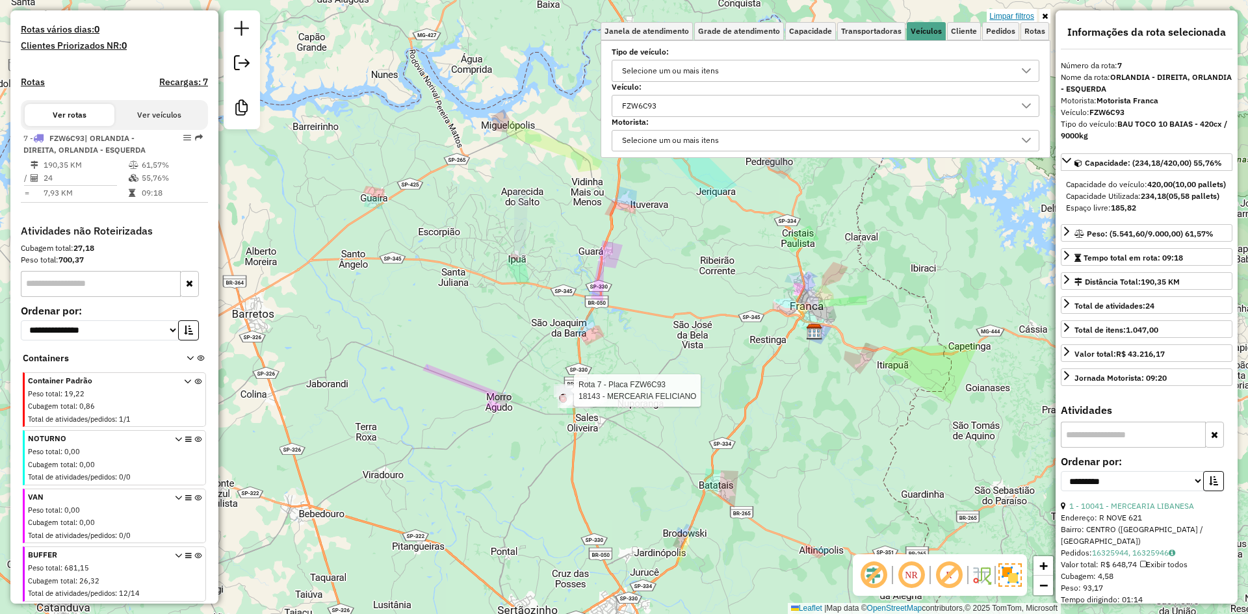
click at [1010, 14] on link "Limpar filtros" at bounding box center [1011, 16] width 50 height 14
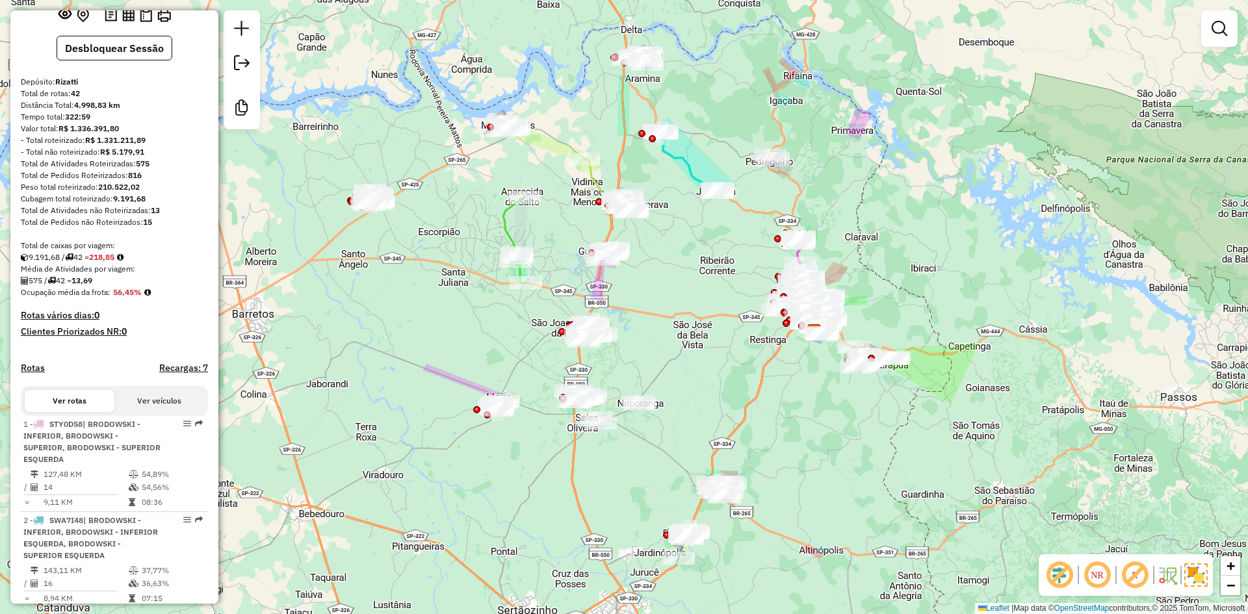
scroll to position [0, 0]
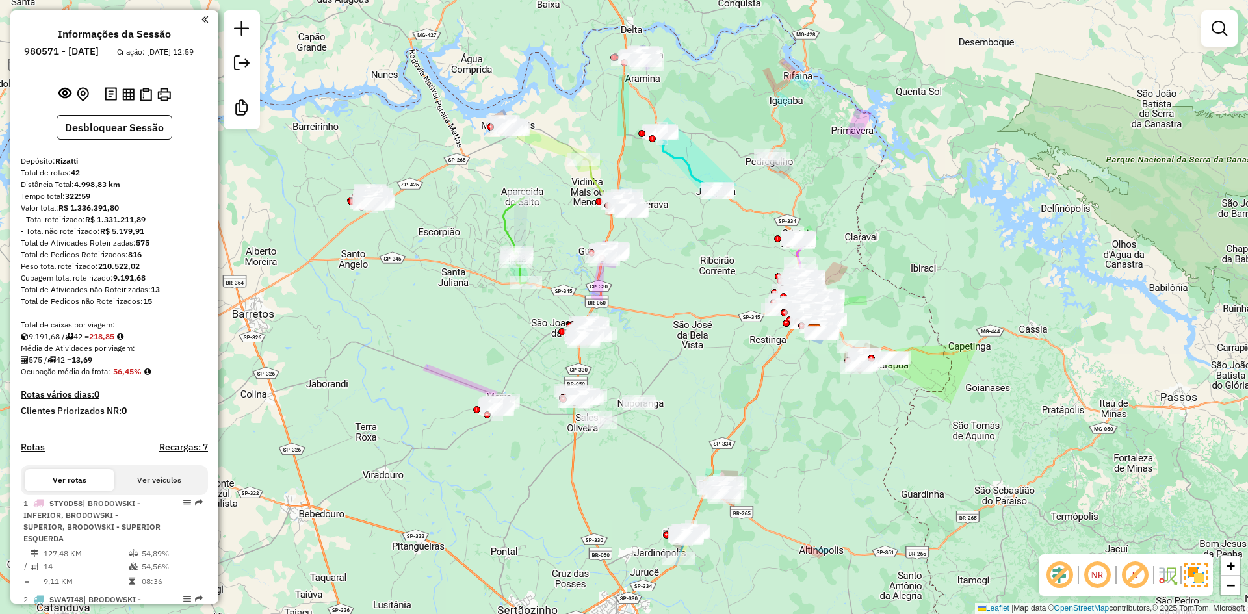
click at [102, 341] on strong "218,85" at bounding box center [101, 336] width 25 height 10
click at [103, 341] on strong "218,85" at bounding box center [101, 336] width 25 height 10
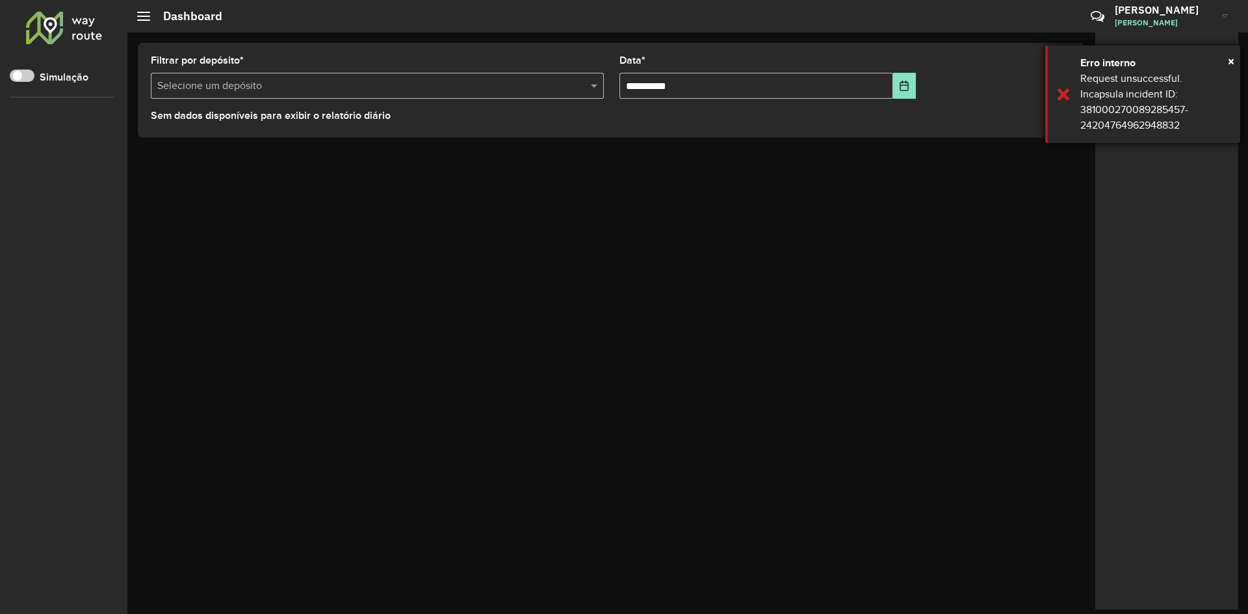
click at [1079, 101] on div "× Erro interno Request unsuccessful. Incapsula incident ID: 381000270089285457-…" at bounding box center [1142, 93] width 195 height 97
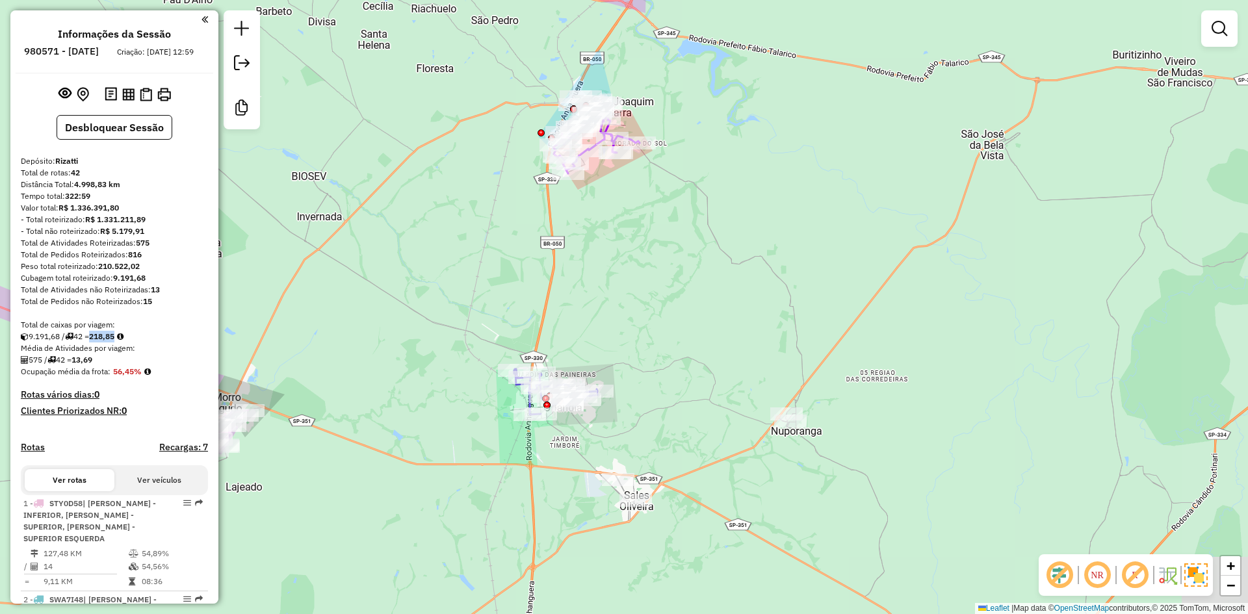
drag, startPoint x: 528, startPoint y: 299, endPoint x: 468, endPoint y: 183, distance: 131.1
click at [376, 93] on div "Janela de atendimento Grade de atendimento Capacidade Transportadoras Veículos …" at bounding box center [624, 307] width 1248 height 614
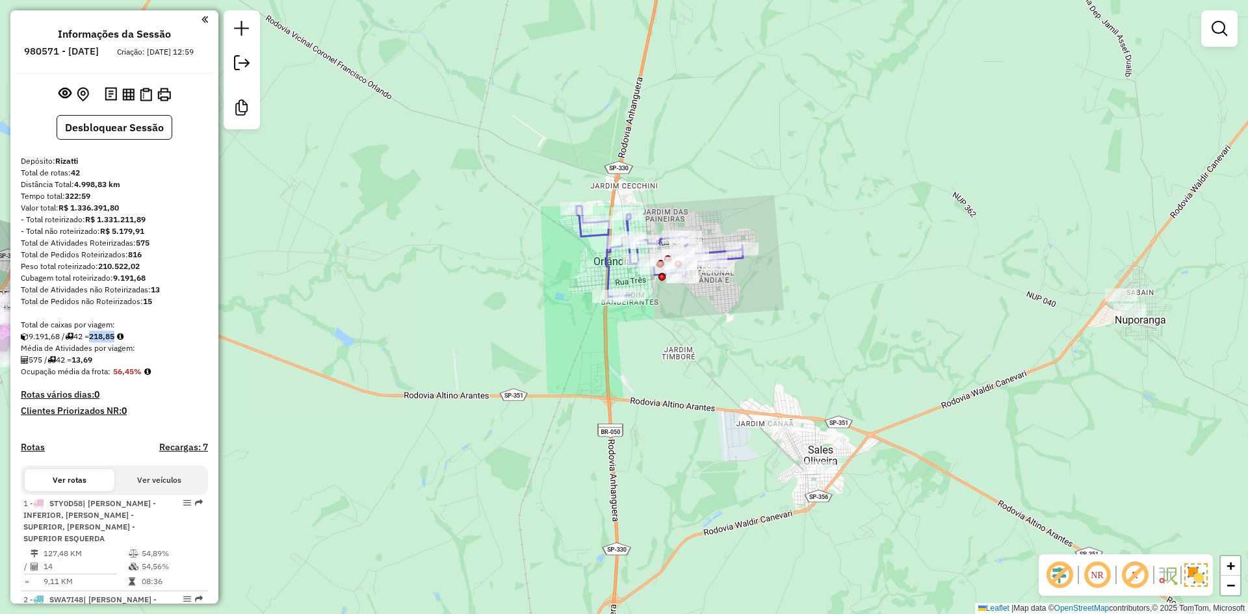
click at [832, 359] on div "Janela de atendimento Grade de atendimento Capacidade Transportadoras Veículos …" at bounding box center [624, 307] width 1248 height 614
